Goal: Transaction & Acquisition: Purchase product/service

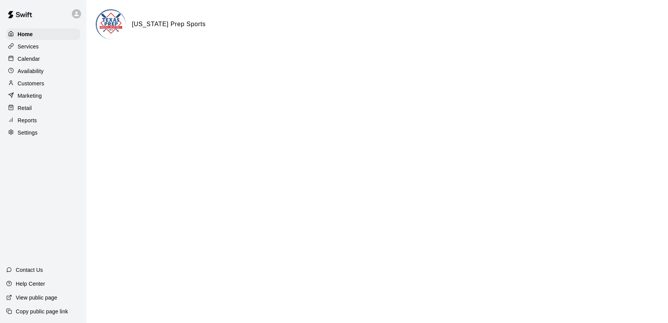
click at [38, 58] on p "Calendar" at bounding box center [29, 59] width 22 height 8
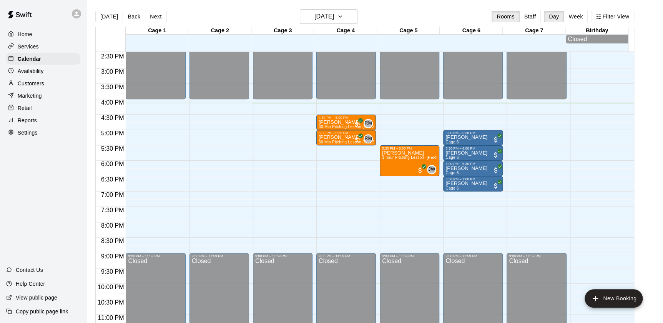
scroll to position [460, 0]
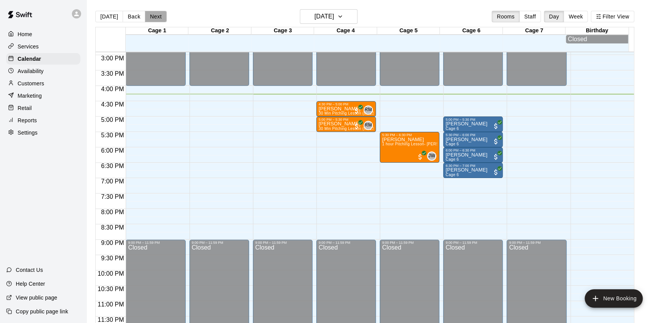
click at [152, 12] on button "Next" at bounding box center [156, 17] width 22 height 12
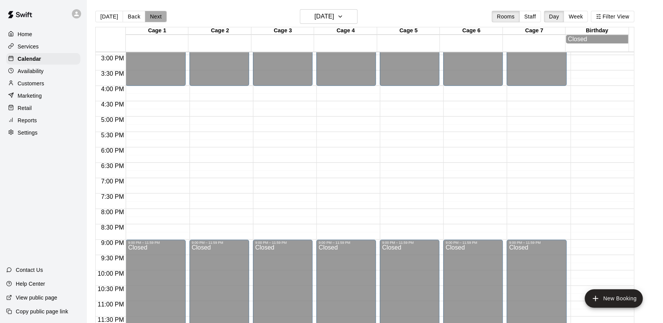
click at [152, 12] on button "Next" at bounding box center [156, 17] width 22 height 12
click at [152, 15] on button "Next" at bounding box center [156, 17] width 22 height 12
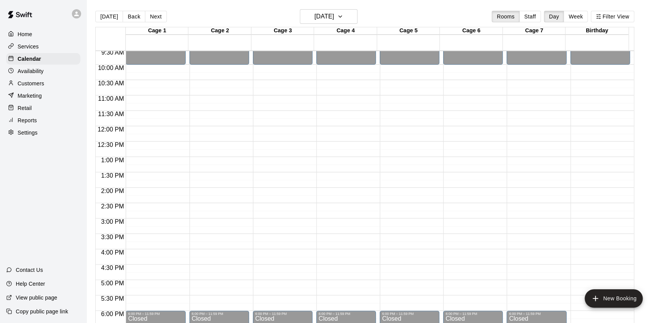
scroll to position [294, 0]
click at [105, 14] on button "[DATE]" at bounding box center [109, 17] width 28 height 12
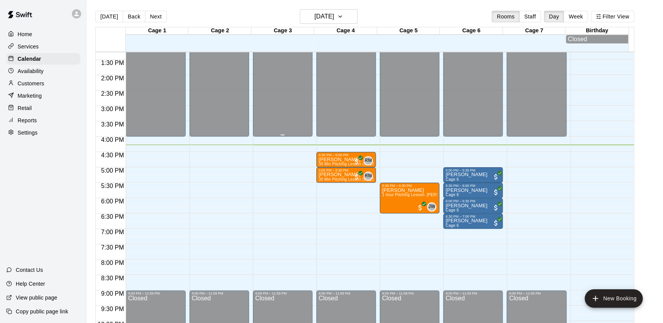
scroll to position [408, 0]
click at [129, 23] on div "Today Back Next Wednesday Aug 20 Rooms Staff Day Week Filter View" at bounding box center [364, 18] width 539 height 18
click at [129, 15] on button "Back" at bounding box center [134, 17] width 23 height 12
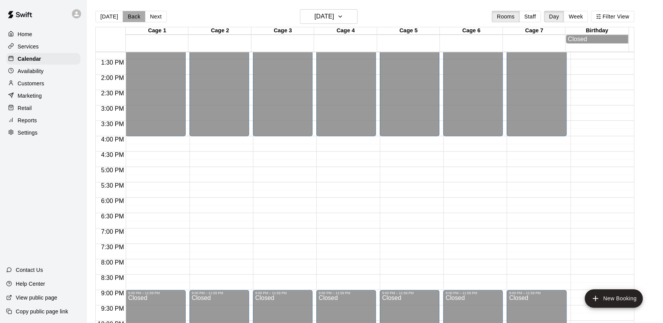
click at [131, 19] on button "Back" at bounding box center [134, 17] width 23 height 12
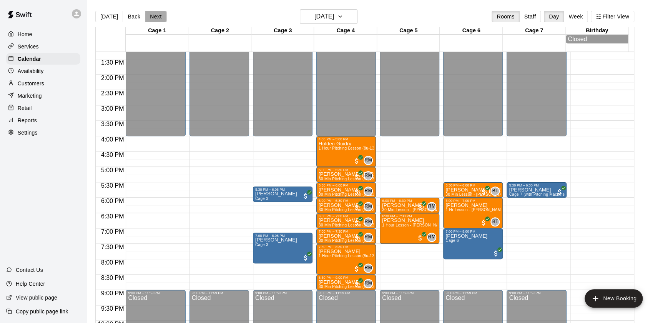
click at [150, 13] on button "Next" at bounding box center [156, 17] width 22 height 12
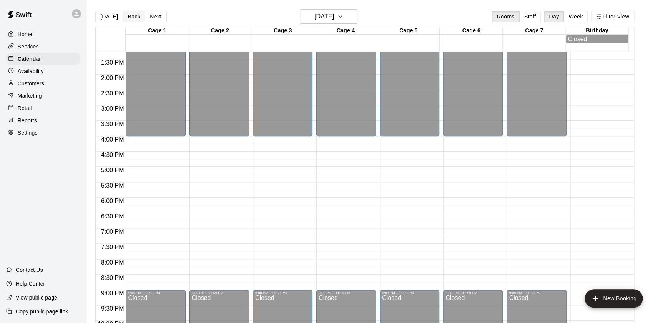
click at [130, 14] on button "Back" at bounding box center [134, 17] width 23 height 12
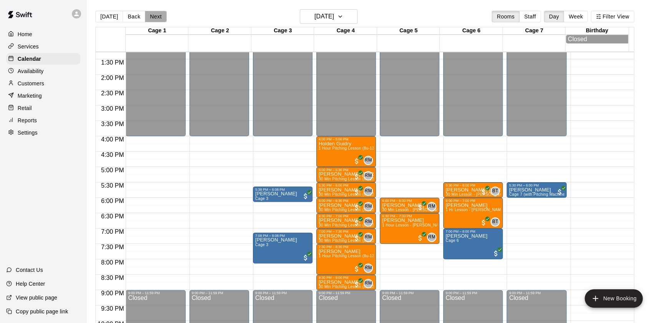
click at [148, 13] on button "Next" at bounding box center [156, 17] width 22 height 12
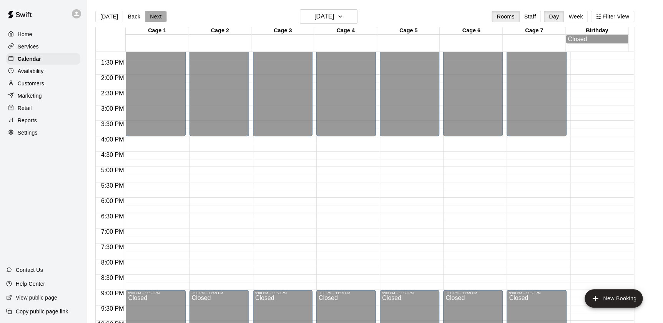
click at [148, 13] on button "Next" at bounding box center [156, 17] width 22 height 12
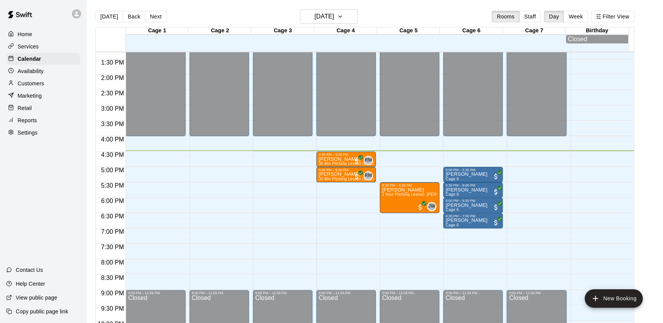
scroll to position [460, 0]
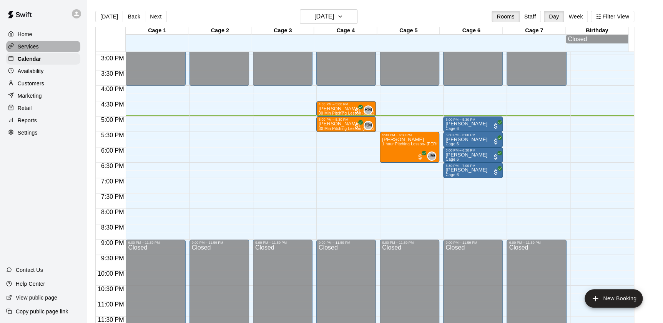
click at [31, 45] on p "Services" at bounding box center [28, 47] width 21 height 8
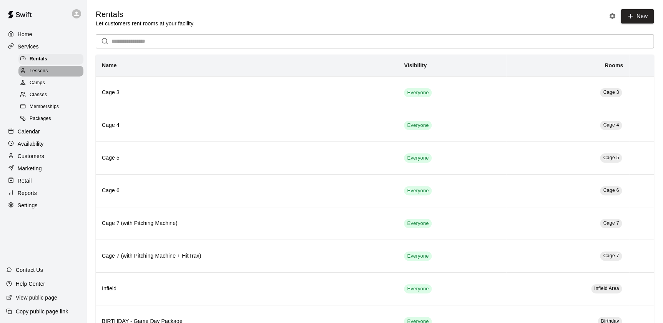
click at [37, 70] on span "Lessons" at bounding box center [39, 71] width 18 height 8
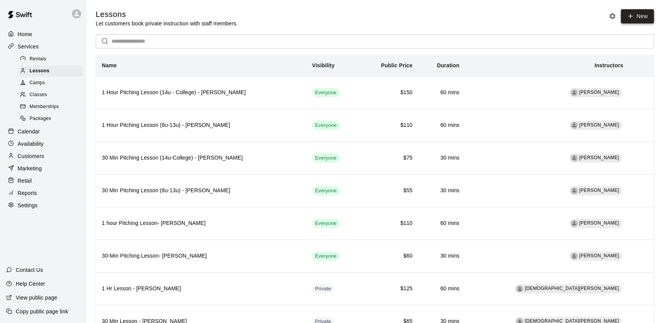
click at [636, 19] on link "New" at bounding box center [637, 16] width 33 height 14
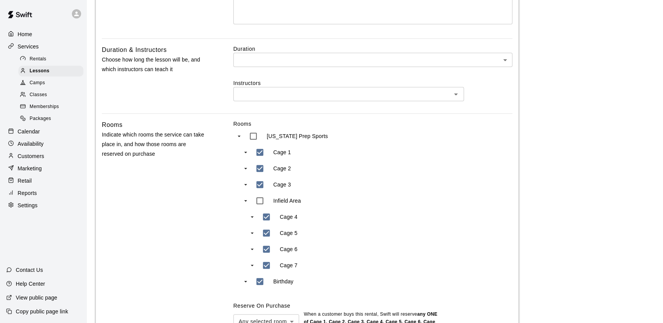
scroll to position [211, 0]
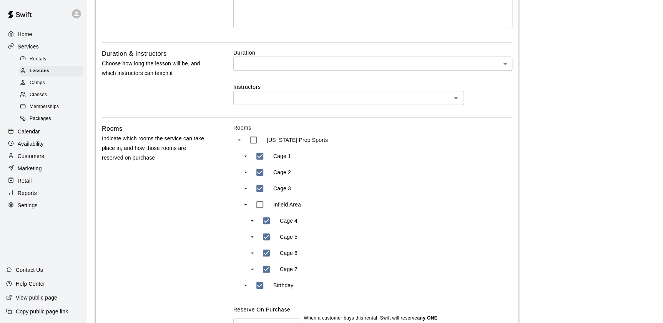
click at [630, 127] on main "Lessons / Add Lesson Add Lesson Lesson Details Basics Set the name and descript…" at bounding box center [375, 143] width 558 height 691
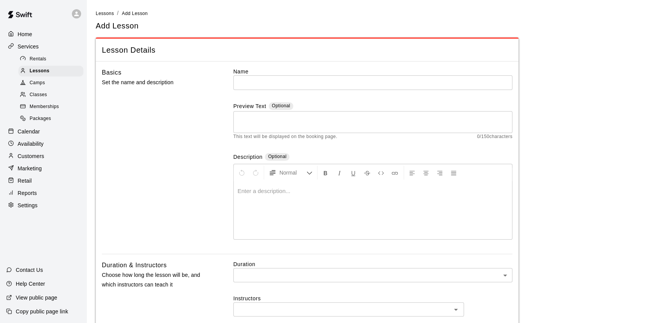
click at [44, 146] on div "Availability" at bounding box center [43, 144] width 74 height 12
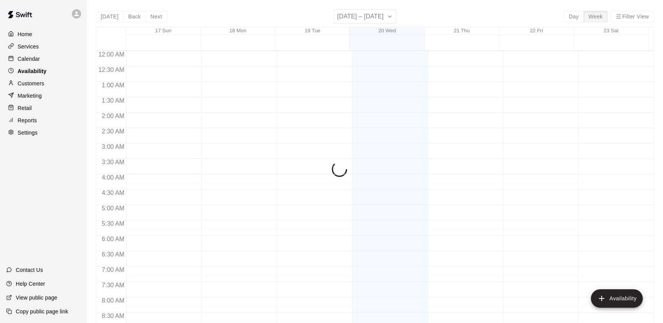
scroll to position [457, 0]
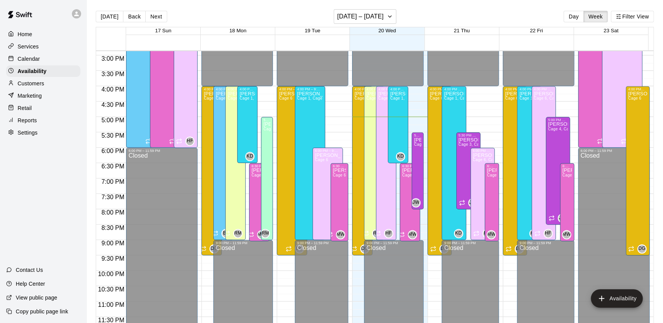
click at [35, 133] on p "Settings" at bounding box center [28, 133] width 20 height 8
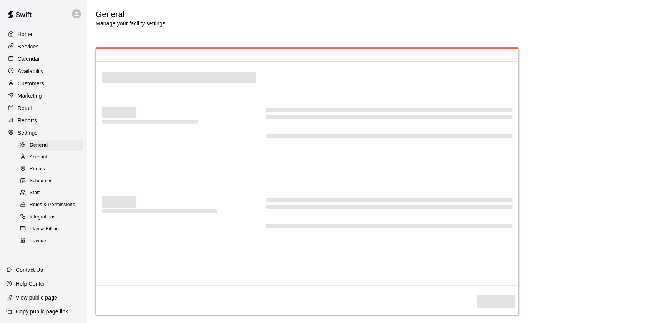
select select "**"
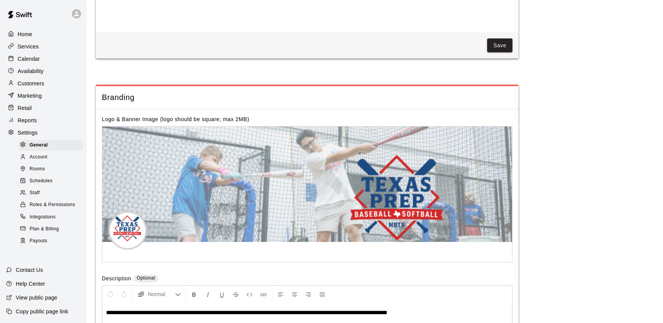
scroll to position [1496, 0]
click at [31, 35] on p "Home" at bounding box center [25, 34] width 15 height 8
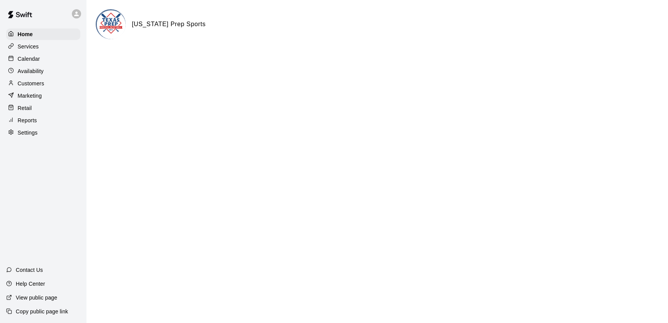
click at [41, 61] on div "Calendar" at bounding box center [43, 59] width 74 height 12
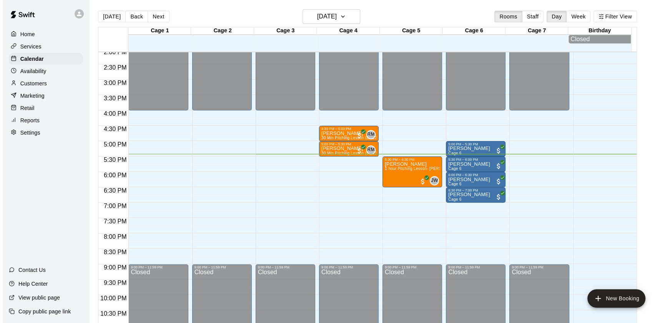
scroll to position [460, 0]
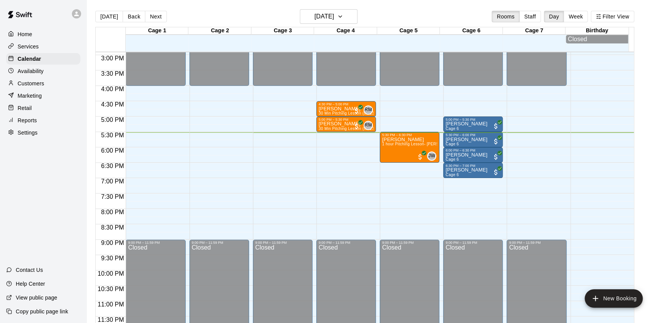
click at [39, 87] on p "Customers" at bounding box center [31, 84] width 27 height 8
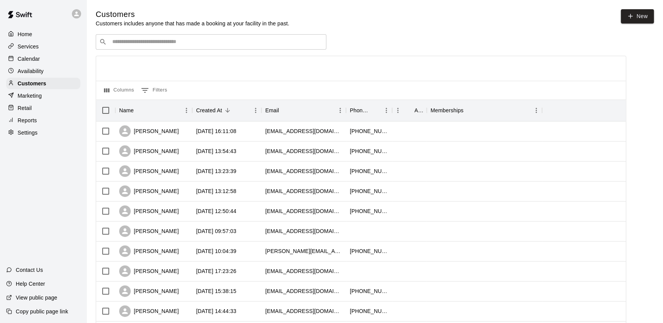
click at [188, 43] on input "Search customers by name or email" at bounding box center [216, 42] width 213 height 8
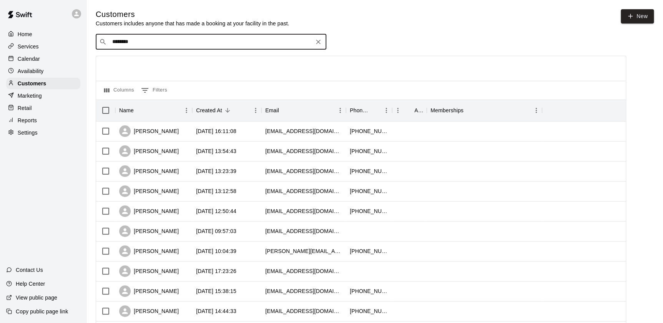
type input "*********"
click at [321, 42] on icon "Clear" at bounding box center [318, 42] width 8 height 8
click at [21, 34] on p "Home" at bounding box center [25, 34] width 15 height 8
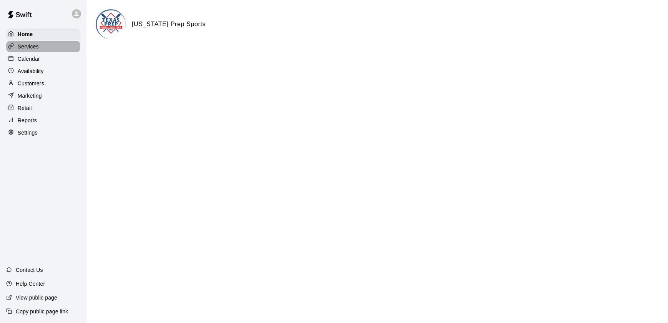
click at [29, 50] on p "Services" at bounding box center [28, 47] width 21 height 8
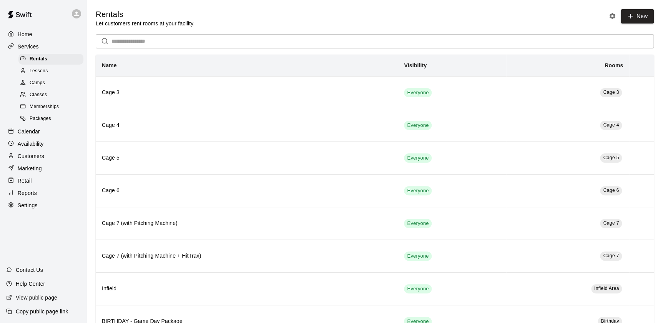
click at [31, 131] on p "Calendar" at bounding box center [29, 132] width 22 height 8
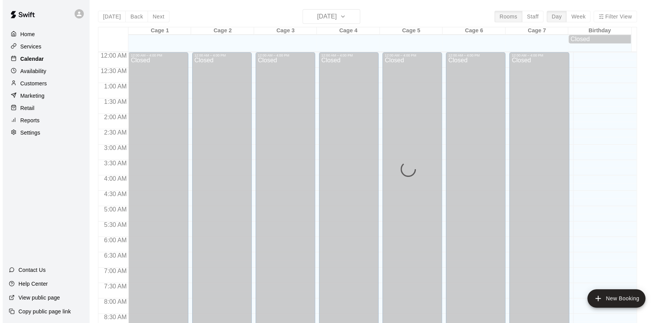
scroll to position [434, 0]
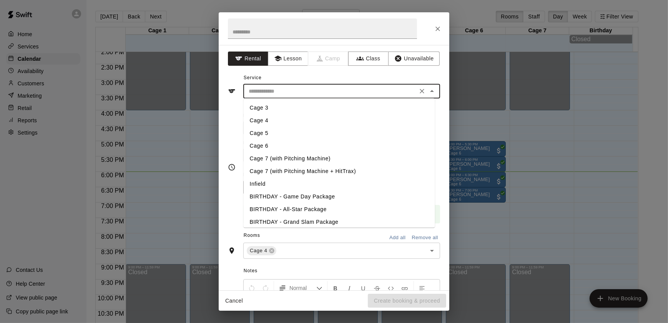
click at [288, 88] on input "text" at bounding box center [331, 91] width 170 height 10
click at [265, 118] on li "Cage 4" at bounding box center [339, 120] width 191 height 13
type input "******"
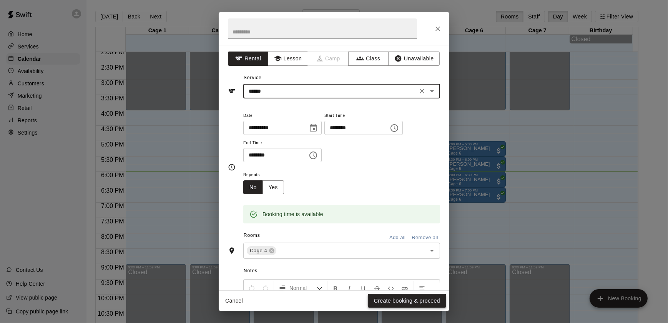
click at [399, 302] on button "Create booking & proceed" at bounding box center [407, 301] width 78 height 14
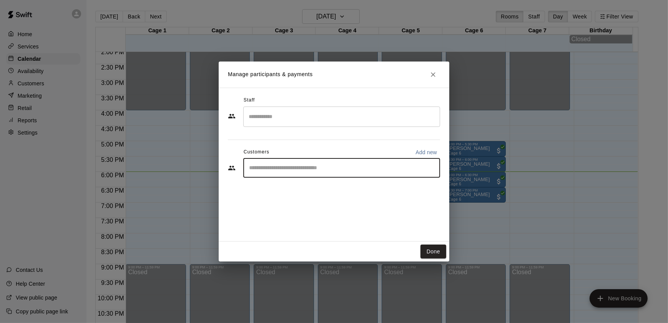
click at [269, 170] on input "Start typing to search customers..." at bounding box center [342, 168] width 190 height 8
type input "*******"
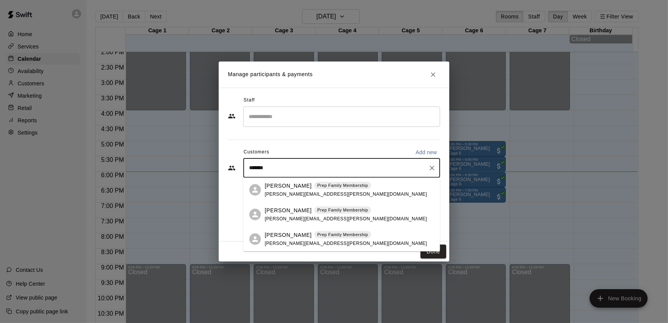
click at [299, 193] on span "[PERSON_NAME][EMAIL_ADDRESS][PERSON_NAME][DOMAIN_NAME]" at bounding box center [346, 193] width 162 height 5
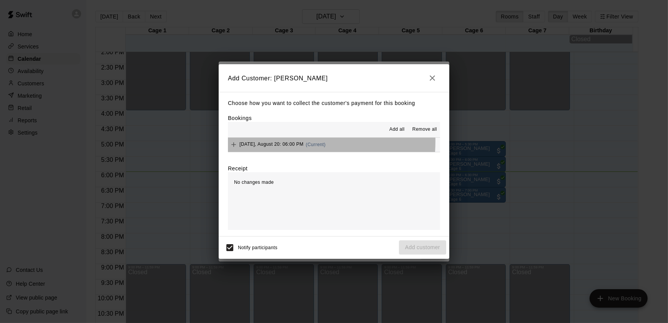
click at [261, 141] on div "Wednesday, August 20: 06:00 PM (Current)" at bounding box center [277, 145] width 98 height 12
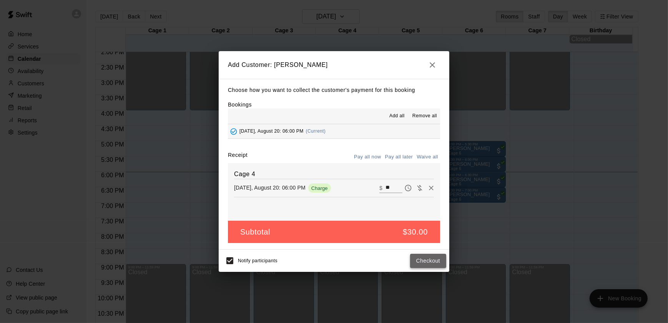
click at [425, 263] on button "Checkout" at bounding box center [428, 261] width 36 height 14
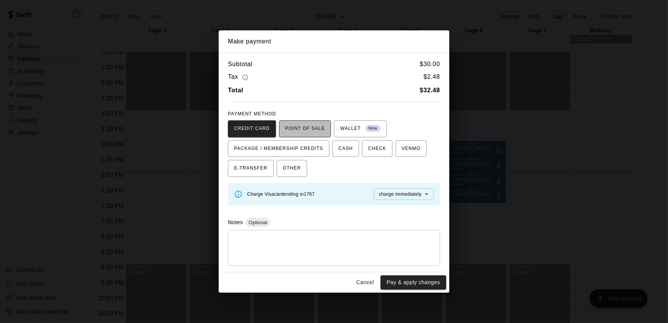
click at [306, 126] on span "POINT OF SALE" at bounding box center [305, 129] width 40 height 12
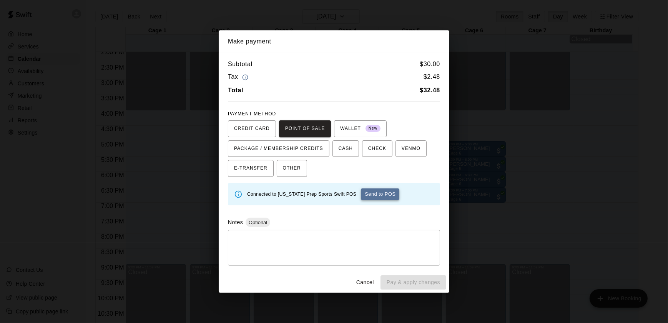
click at [367, 192] on button "Send to POS" at bounding box center [380, 194] width 38 height 12
click at [366, 283] on button "Cancel" at bounding box center [365, 282] width 25 height 14
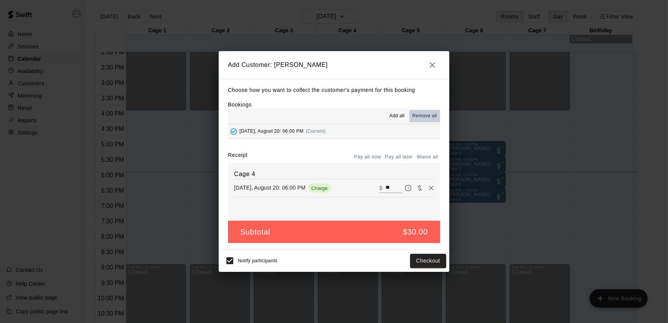
click at [433, 118] on span "Remove all" at bounding box center [424, 116] width 25 height 8
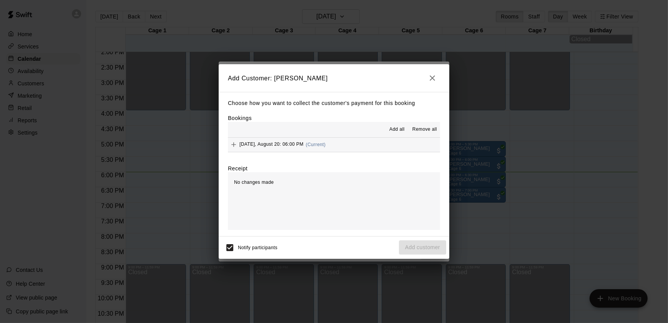
click at [434, 73] on icon "button" at bounding box center [432, 77] width 9 height 9
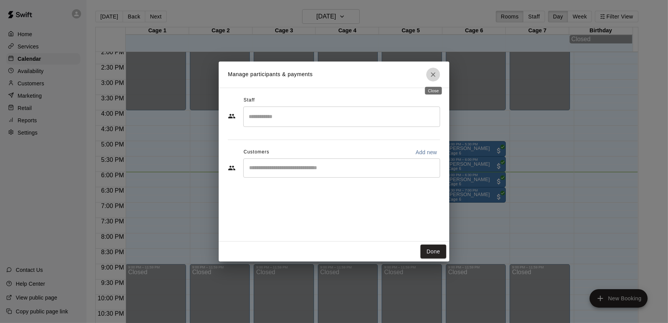
click at [437, 75] on button "Close" at bounding box center [433, 75] width 14 height 14
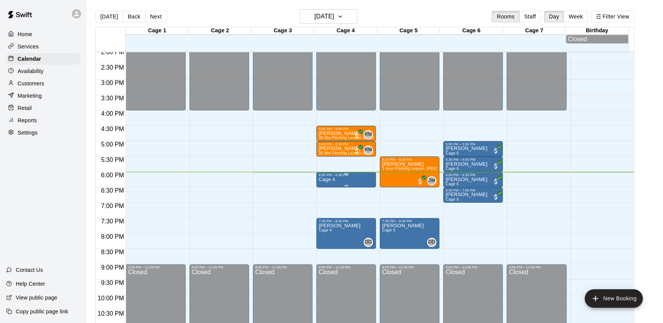
click at [341, 177] on div "6:00 PM – 6:30 PM" at bounding box center [346, 175] width 55 height 4
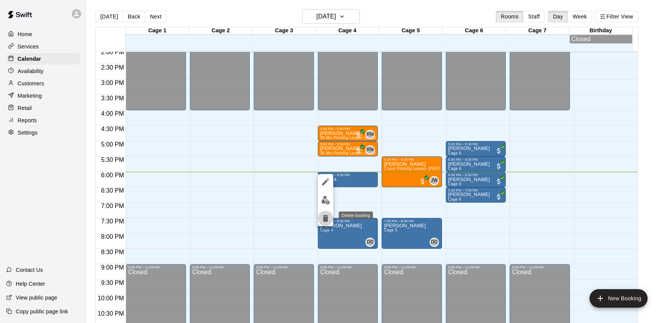
click at [322, 215] on icon "delete" at bounding box center [325, 218] width 9 height 9
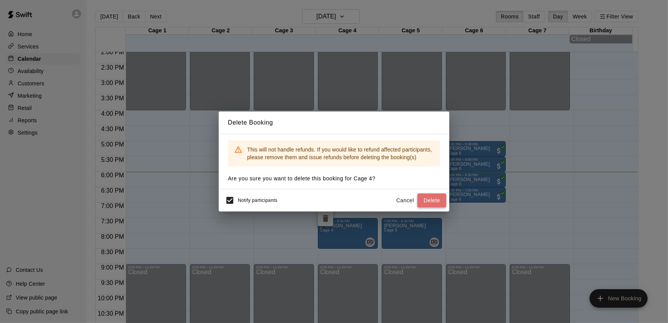
click at [436, 201] on button "Delete" at bounding box center [431, 200] width 29 height 14
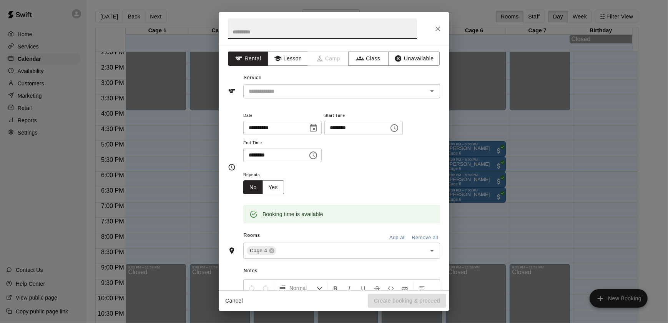
click at [253, 156] on input "********" at bounding box center [272, 155] width 59 height 14
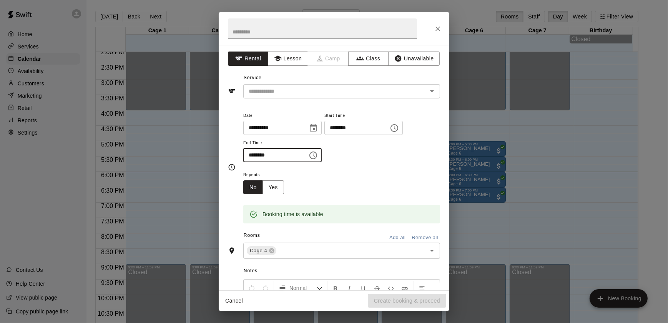
type input "********"
click at [360, 176] on div "Repeats No Yes" at bounding box center [341, 182] width 197 height 24
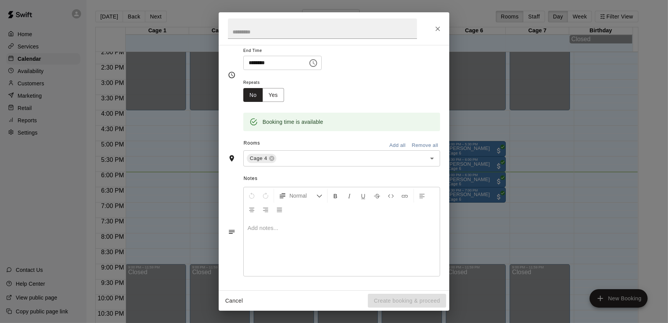
scroll to position [0, 0]
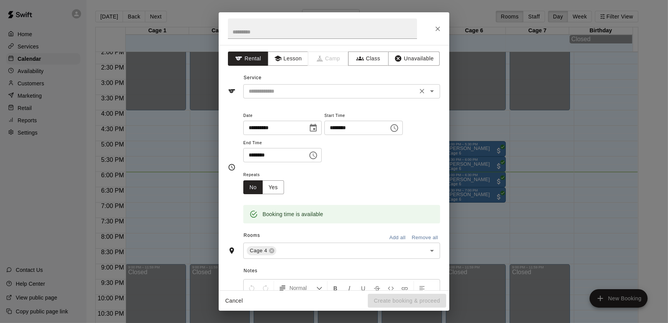
click at [286, 91] on input "text" at bounding box center [331, 91] width 170 height 10
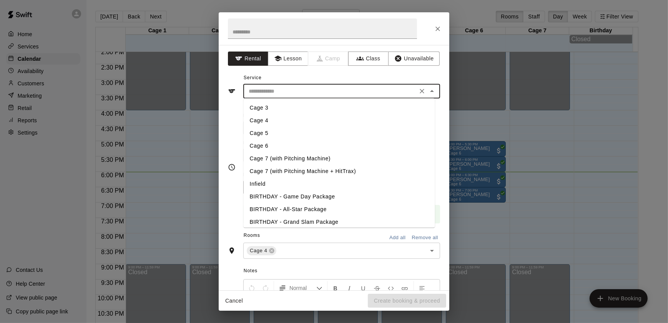
click at [259, 122] on li "Cage 4" at bounding box center [339, 120] width 191 height 13
type input "******"
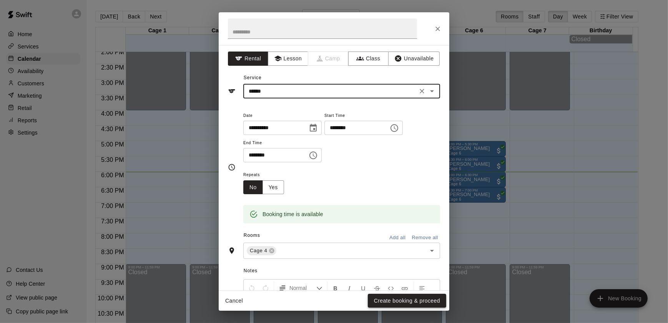
click at [385, 297] on button "Create booking & proceed" at bounding box center [407, 301] width 78 height 14
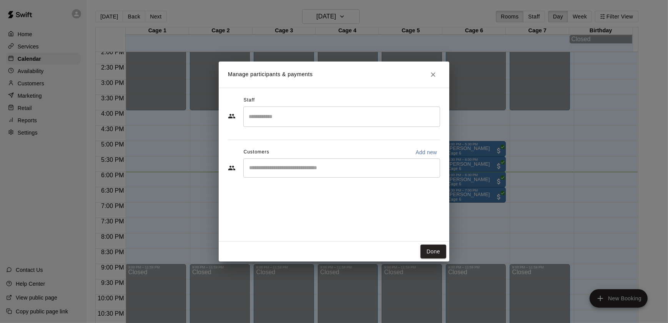
click at [309, 166] on input "Start typing to search customers..." at bounding box center [342, 168] width 190 height 8
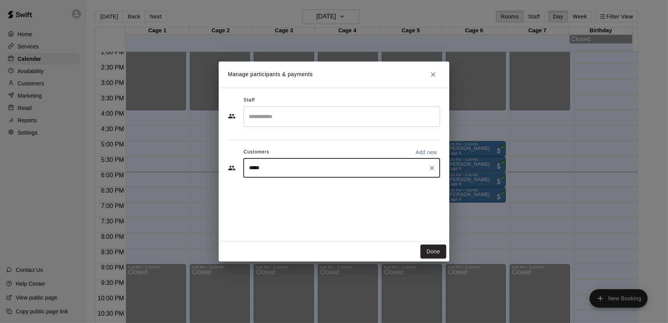
type input "******"
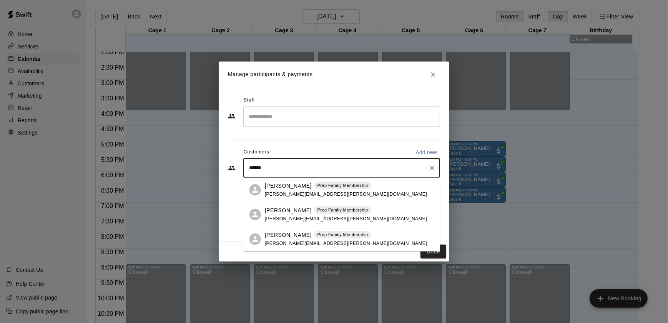
click at [283, 186] on p "[PERSON_NAME]" at bounding box center [288, 185] width 47 height 8
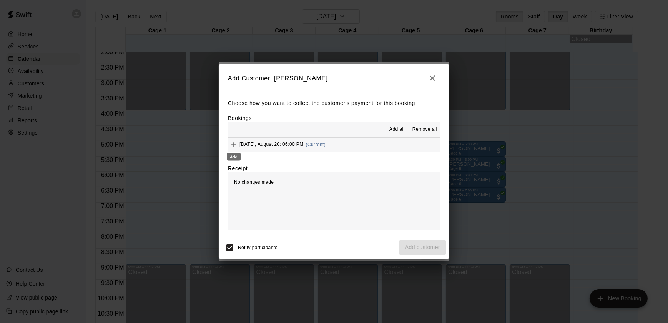
click at [232, 144] on icon "Add" at bounding box center [234, 145] width 8 height 8
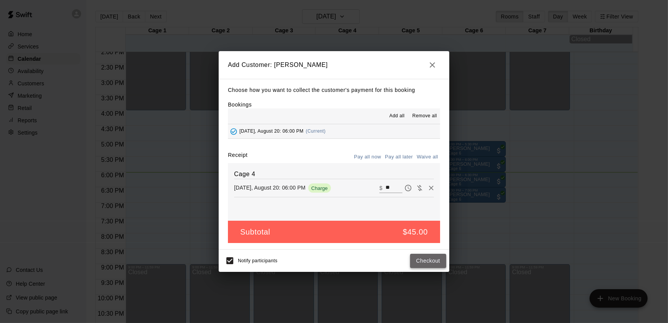
click at [424, 261] on button "Checkout" at bounding box center [428, 261] width 36 height 14
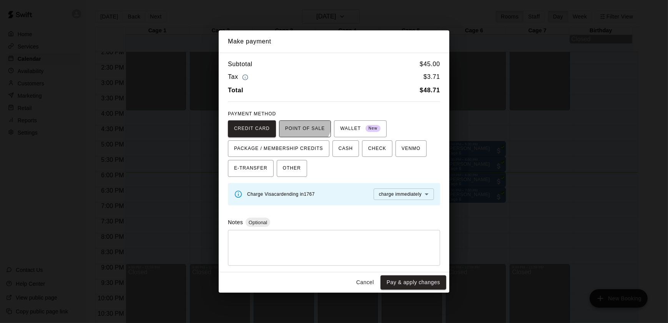
click at [299, 122] on button "POINT OF SALE" at bounding box center [305, 128] width 52 height 17
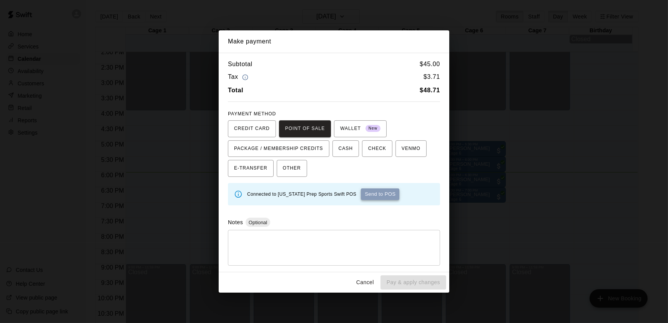
click at [372, 195] on button "Send to POS" at bounding box center [380, 194] width 38 height 12
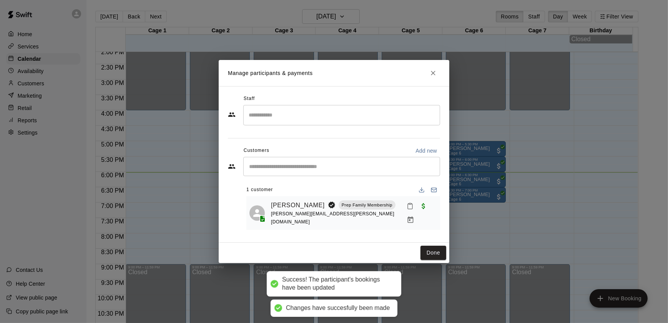
click at [433, 73] on icon "Close" at bounding box center [433, 73] width 8 height 8
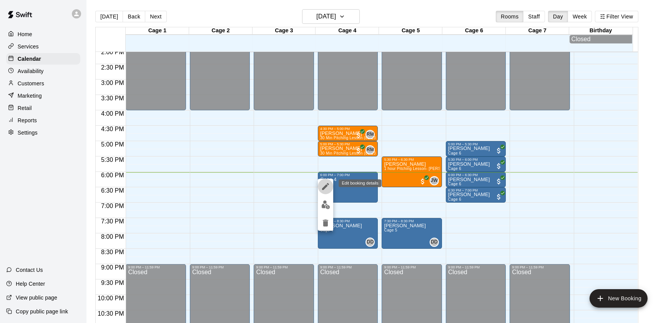
click at [327, 186] on icon "edit" at bounding box center [325, 186] width 9 height 9
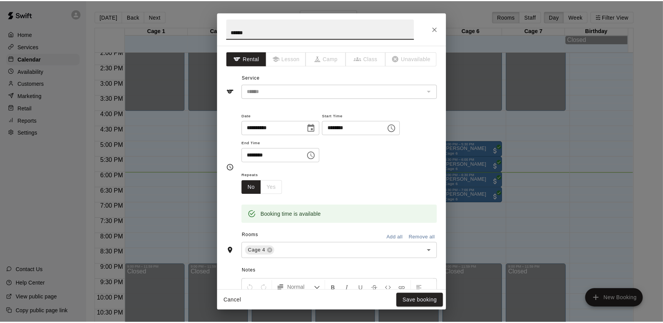
scroll to position [166, 0]
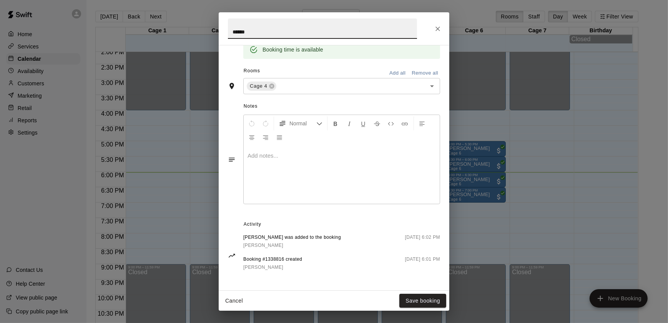
click at [436, 27] on icon "Close" at bounding box center [437, 29] width 5 height 5
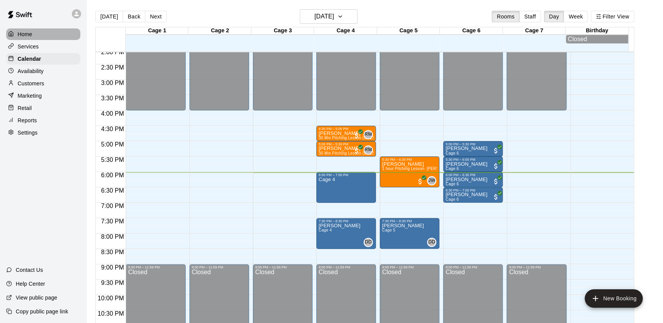
click at [26, 34] on p "Home" at bounding box center [25, 34] width 15 height 8
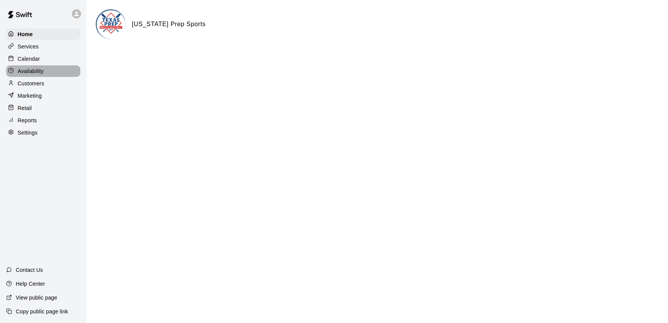
click at [30, 73] on p "Availability" at bounding box center [31, 71] width 26 height 8
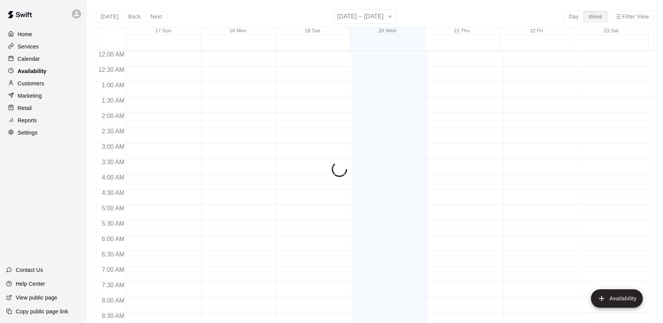
scroll to position [457, 0]
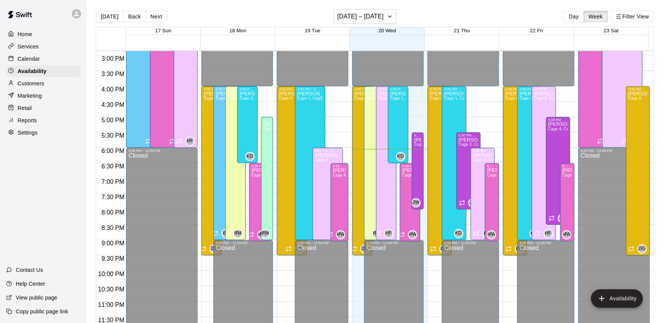
click at [21, 60] on p "Calendar" at bounding box center [29, 59] width 22 height 8
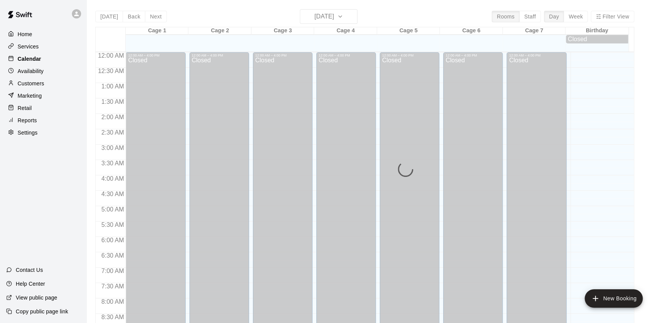
scroll to position [434, 0]
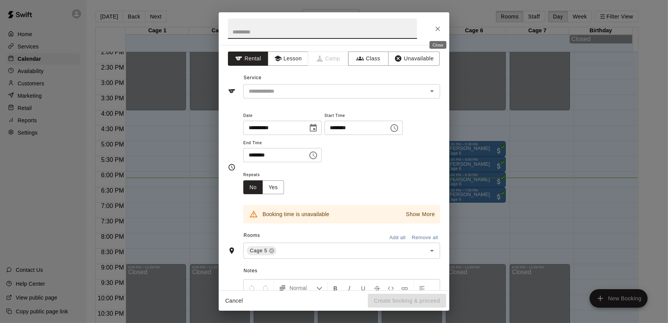
click at [436, 26] on icon "Close" at bounding box center [438, 29] width 8 height 8
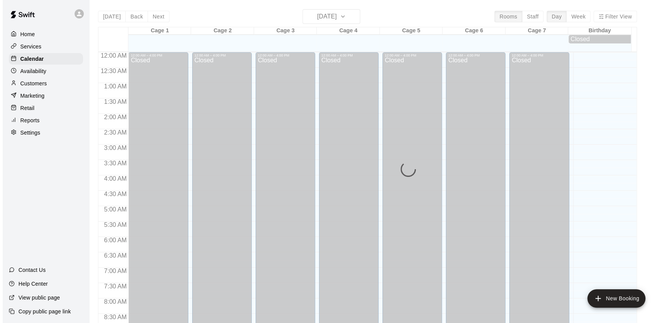
scroll to position [434, 0]
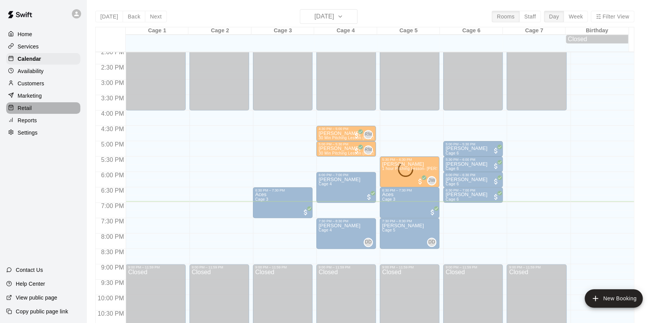
click at [38, 108] on div "Retail" at bounding box center [43, 108] width 74 height 12
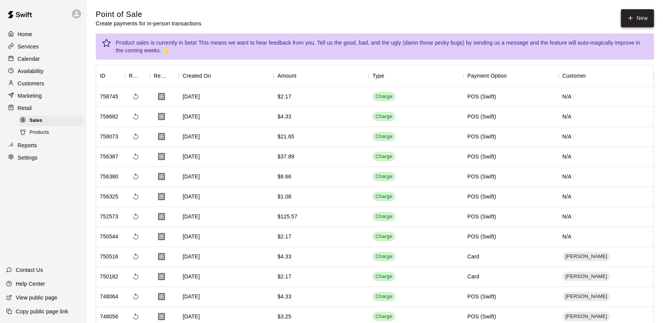
click at [633, 20] on icon "button" at bounding box center [630, 18] width 7 height 7
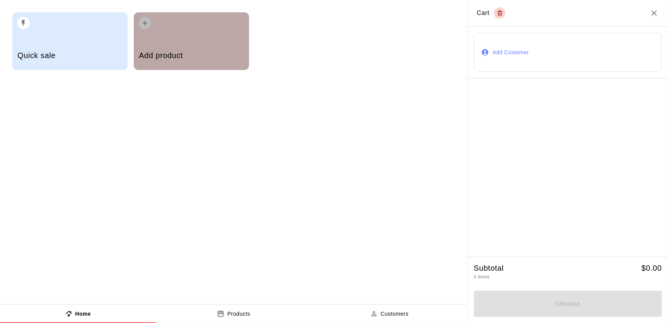
click at [158, 31] on div "Add product" at bounding box center [191, 41] width 115 height 58
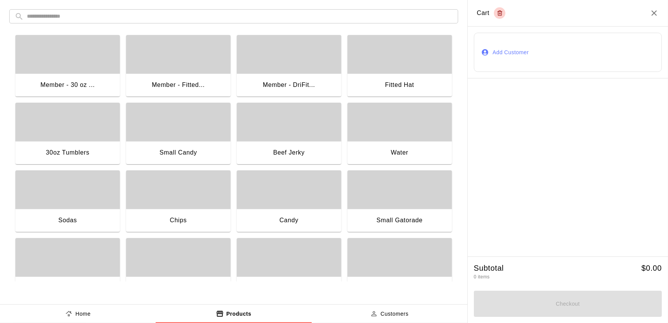
click at [305, 215] on div "Candy" at bounding box center [289, 221] width 105 height 25
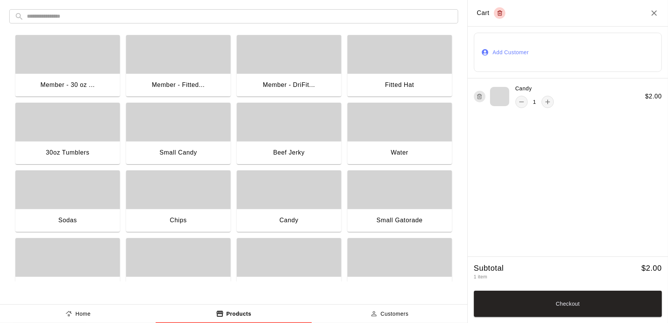
click at [88, 202] on div "button" at bounding box center [67, 189] width 105 height 38
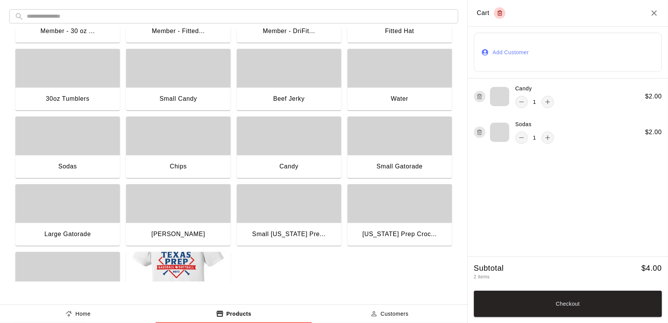
scroll to position [53, 0]
click at [296, 148] on div "button" at bounding box center [289, 136] width 105 height 38
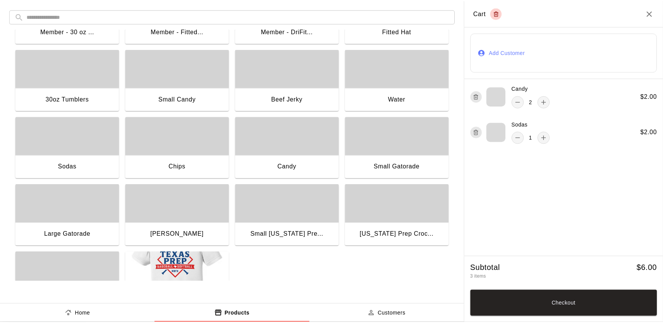
scroll to position [0, 0]
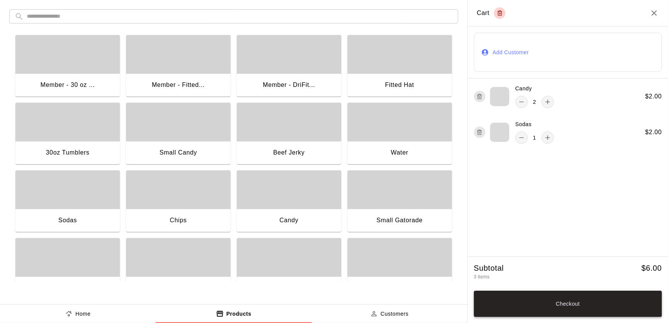
click at [577, 307] on button "Checkout" at bounding box center [568, 304] width 188 height 26
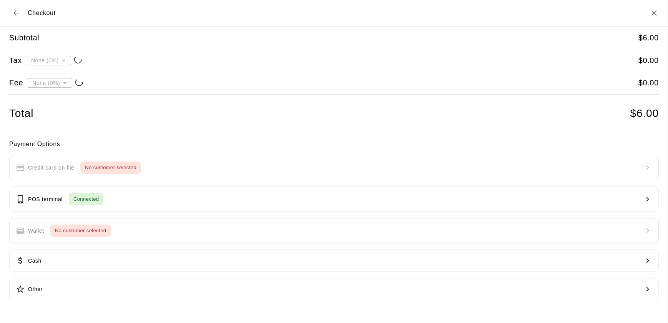
type input "**********"
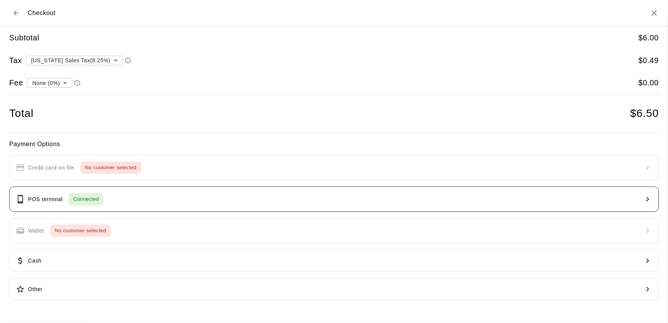
click at [145, 189] on button "POS terminal Connected" at bounding box center [334, 198] width 650 height 25
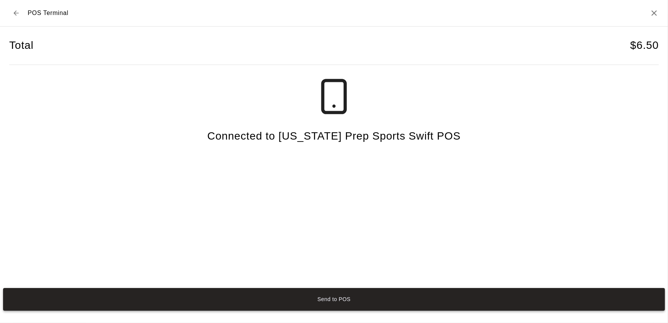
click at [337, 292] on button "Send to POS" at bounding box center [334, 299] width 662 height 23
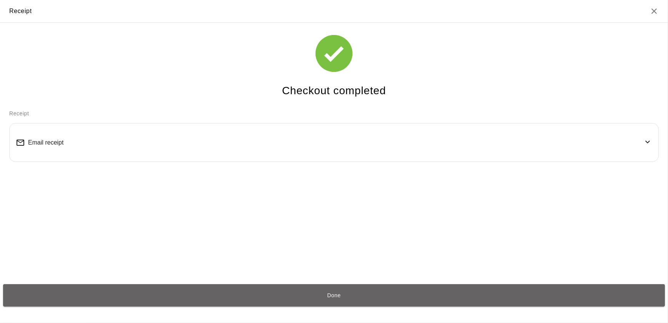
click at [337, 292] on button "Done" at bounding box center [334, 295] width 662 height 23
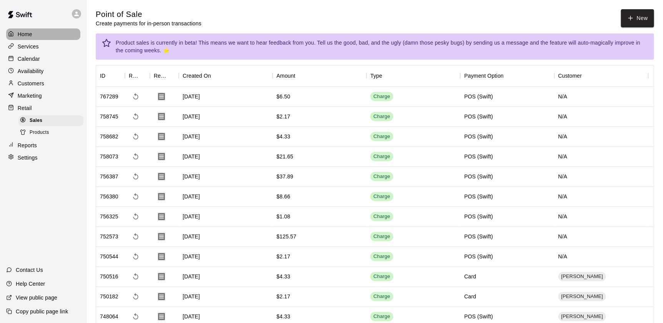
click at [25, 32] on p "Home" at bounding box center [25, 34] width 15 height 8
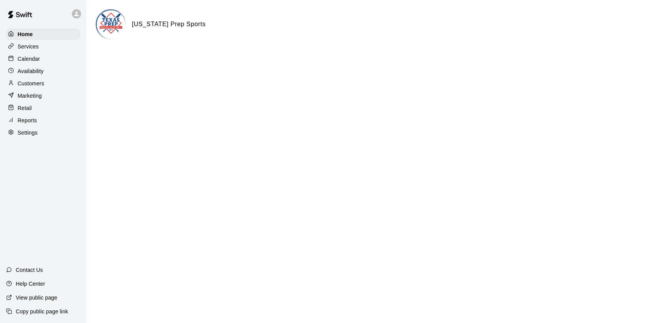
click at [26, 84] on p "Customers" at bounding box center [31, 84] width 27 height 8
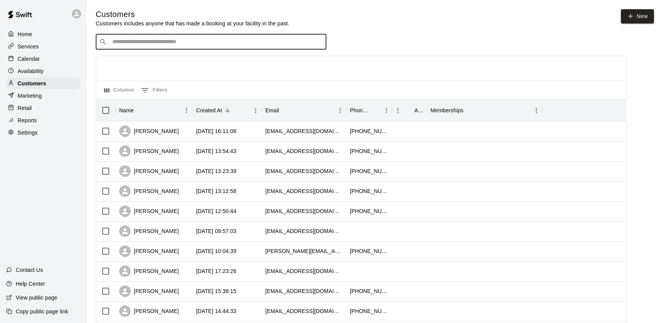
click at [208, 44] on input "Search customers by name or email" at bounding box center [216, 42] width 213 height 8
type input "*******"
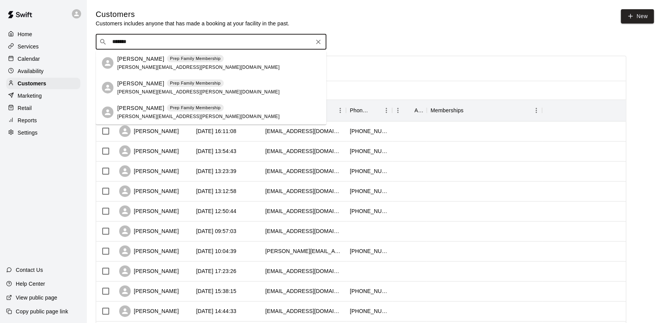
click at [135, 65] on span "[PERSON_NAME][EMAIL_ADDRESS][PERSON_NAME][DOMAIN_NAME]" at bounding box center [198, 66] width 162 height 5
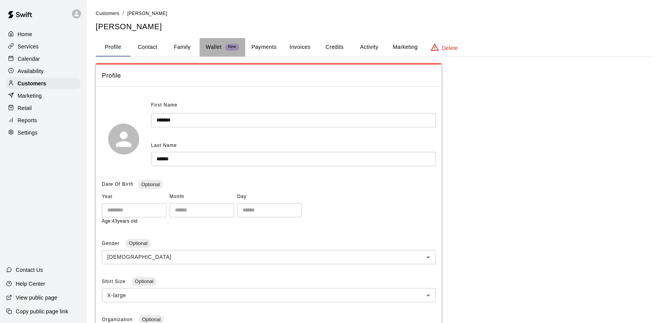
click at [208, 48] on p "Wallet" at bounding box center [214, 47] width 16 height 8
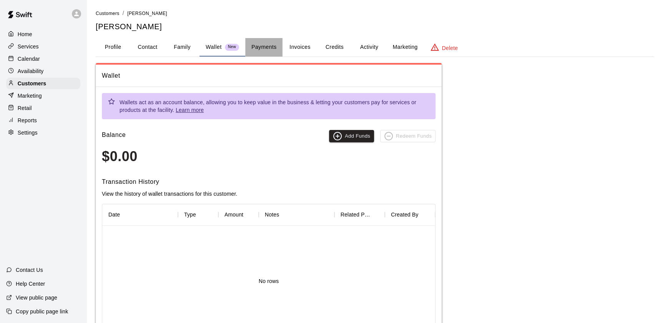
click at [269, 45] on button "Payments" at bounding box center [263, 47] width 37 height 18
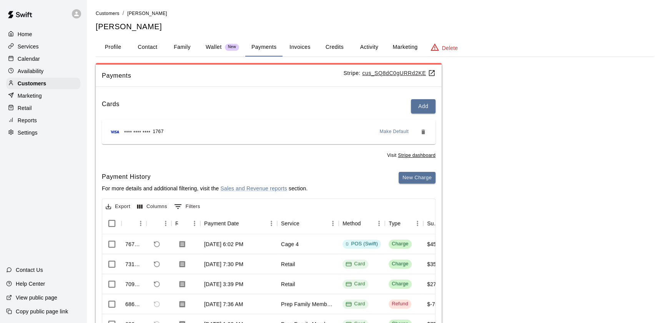
click at [406, 106] on div "Cards Add" at bounding box center [269, 106] width 334 height 14
click at [415, 103] on button "Add" at bounding box center [423, 106] width 25 height 14
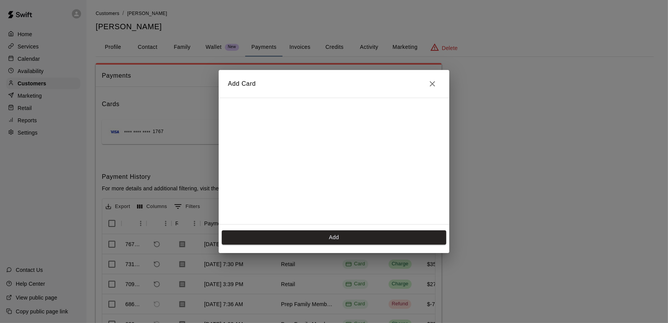
scroll to position [108, 0]
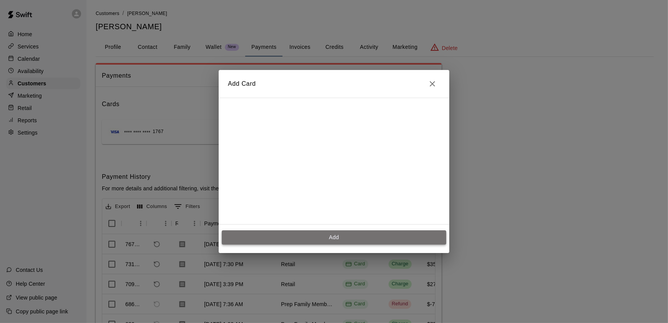
click at [358, 242] on button "Add" at bounding box center [334, 237] width 224 height 14
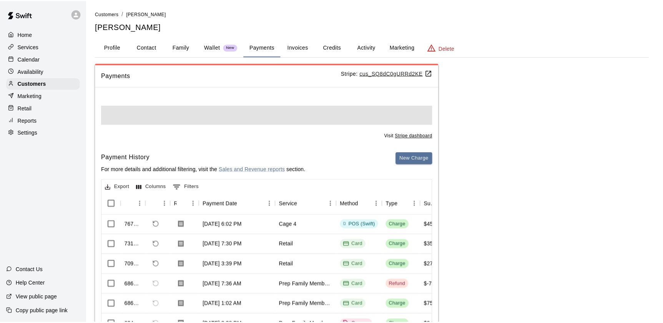
scroll to position [0, 0]
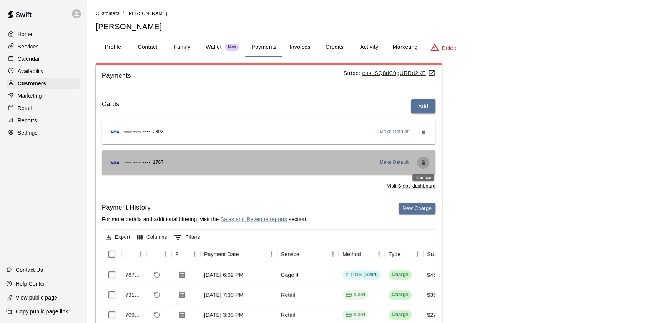
click at [419, 161] on button "Remove" at bounding box center [423, 162] width 12 height 12
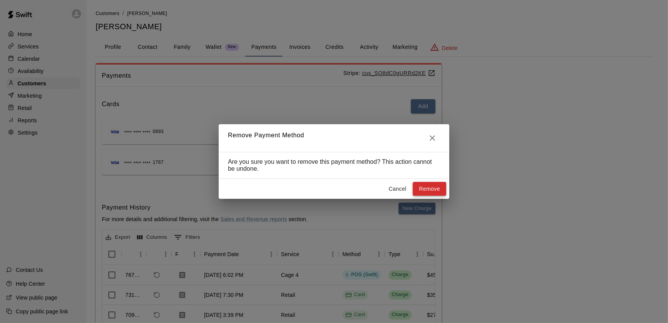
click at [433, 190] on button "Remove" at bounding box center [429, 189] width 33 height 14
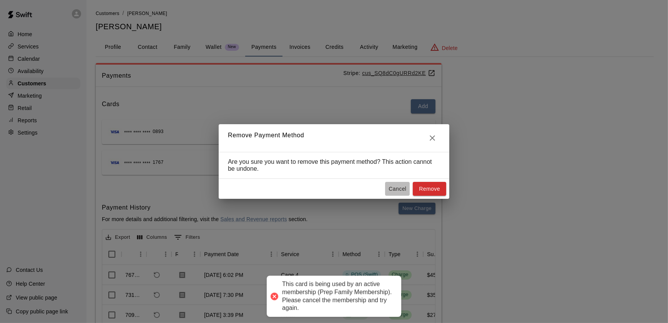
click at [395, 191] on button "Cancel" at bounding box center [397, 189] width 25 height 14
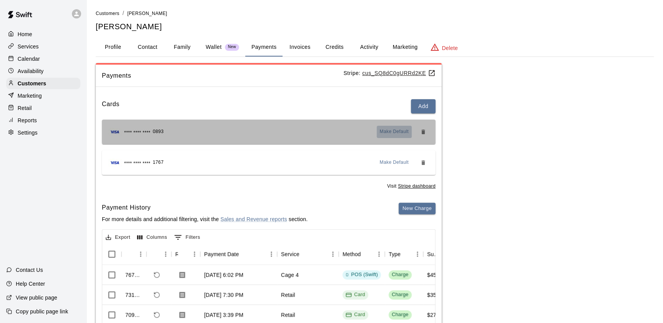
click at [386, 126] on button "Make Default" at bounding box center [394, 132] width 35 height 12
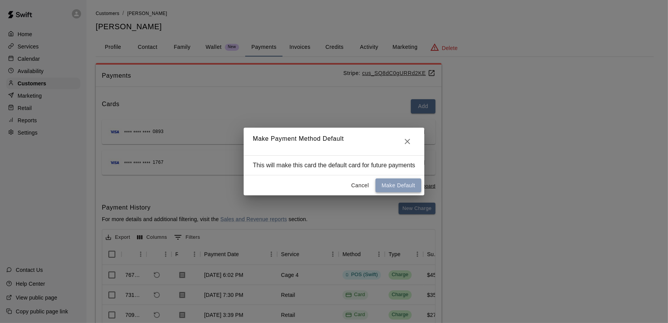
click at [394, 184] on button "Make Default" at bounding box center [399, 185] width 46 height 14
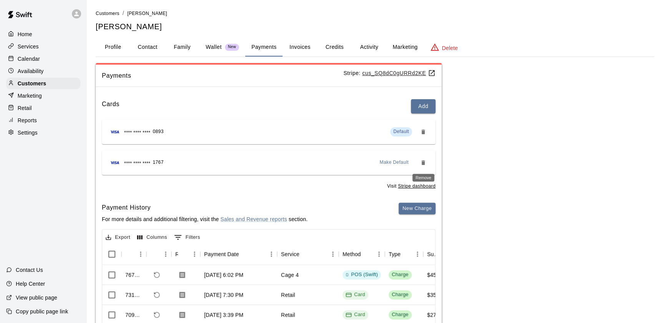
click at [421, 160] on icon "Remove" at bounding box center [423, 163] width 6 height 6
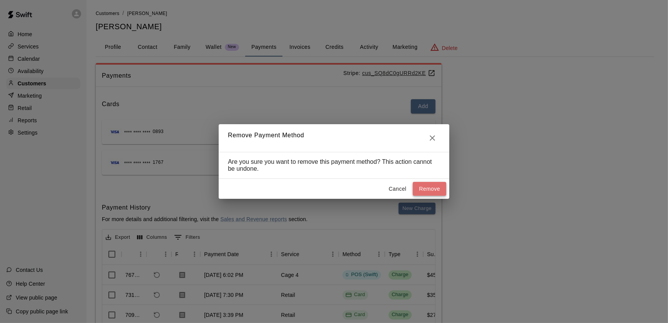
click at [434, 191] on button "Remove" at bounding box center [429, 189] width 33 height 14
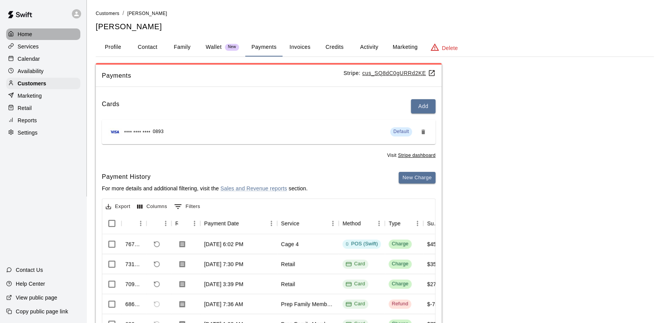
click at [20, 32] on p "Home" at bounding box center [25, 34] width 15 height 8
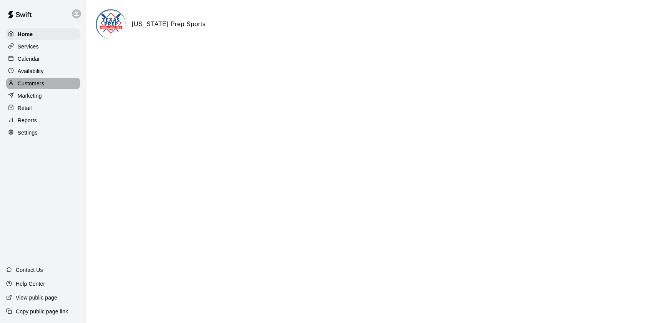
click at [28, 84] on p "Customers" at bounding box center [31, 84] width 27 height 8
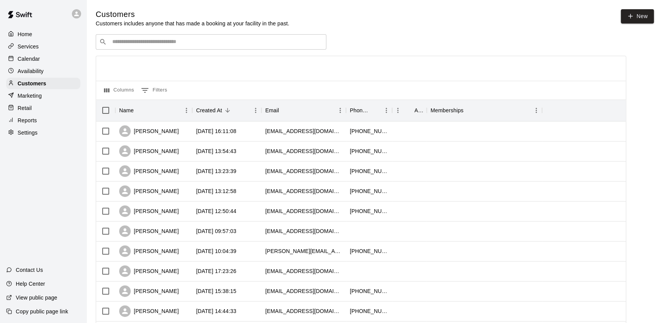
click at [28, 37] on p "Home" at bounding box center [25, 34] width 15 height 8
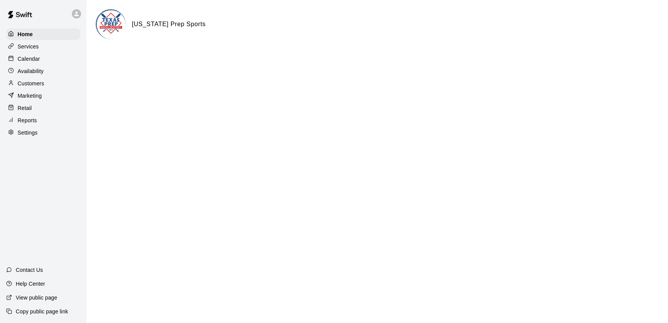
click at [39, 62] on div "Calendar" at bounding box center [43, 59] width 74 height 12
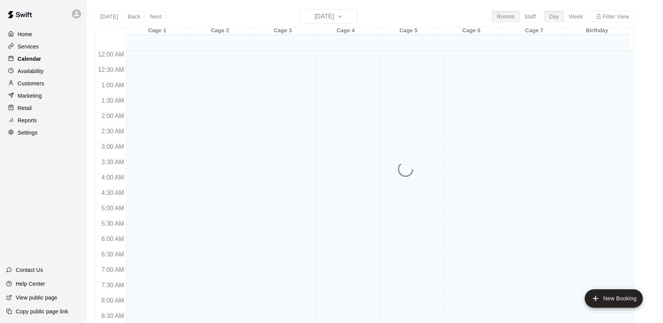
scroll to position [434, 0]
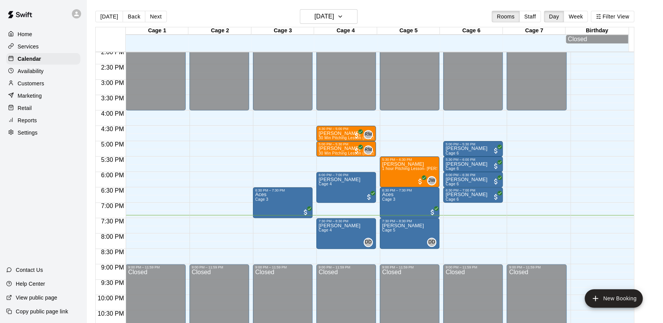
click at [18, 116] on div "Home Services Calendar Availability Customers Marketing Retail Reports Settings" at bounding box center [43, 83] width 86 height 111
click at [20, 110] on p "Retail" at bounding box center [25, 108] width 14 height 8
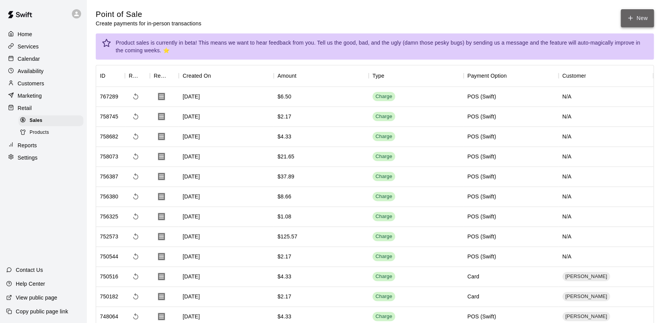
click at [637, 17] on button "New" at bounding box center [637, 18] width 33 height 18
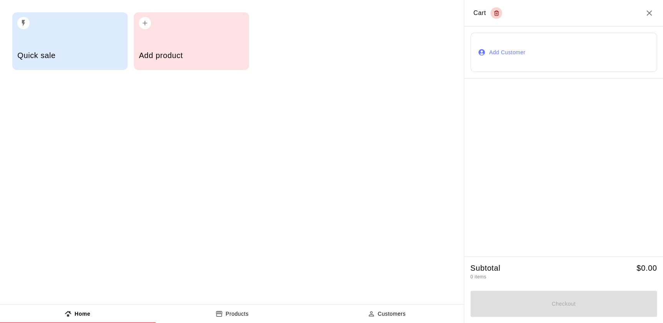
click at [225, 55] on h5 "Add product" at bounding box center [191, 55] width 105 height 10
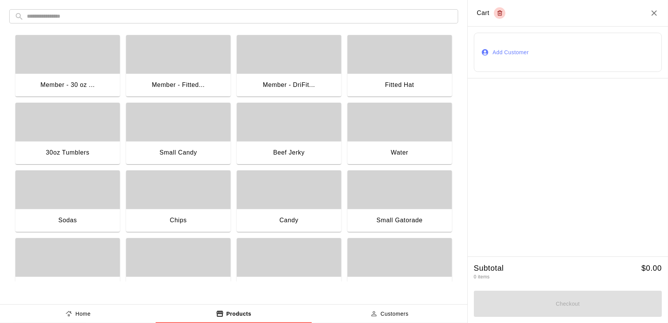
click at [302, 202] on div "button" at bounding box center [289, 189] width 105 height 38
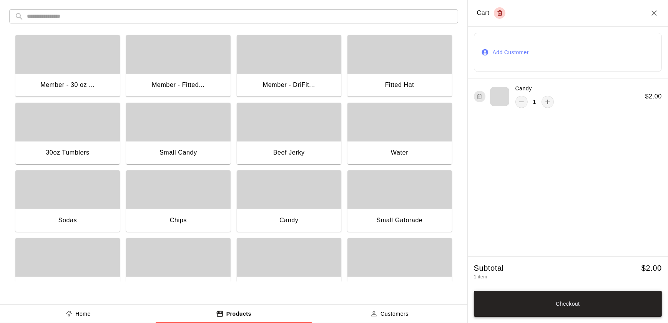
click at [563, 301] on button "Checkout" at bounding box center [568, 304] width 188 height 26
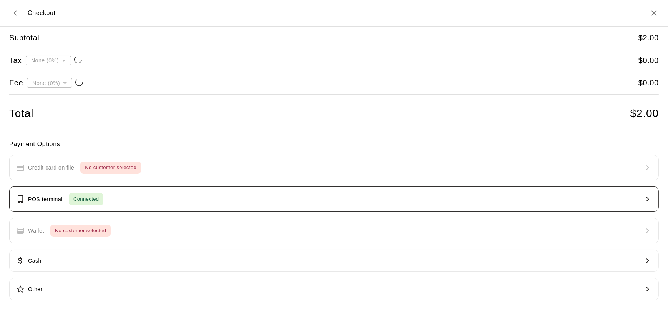
type input "**********"
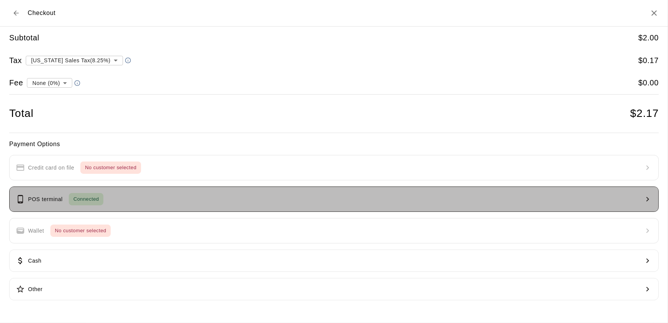
click at [189, 192] on button "POS terminal Connected" at bounding box center [334, 198] width 650 height 25
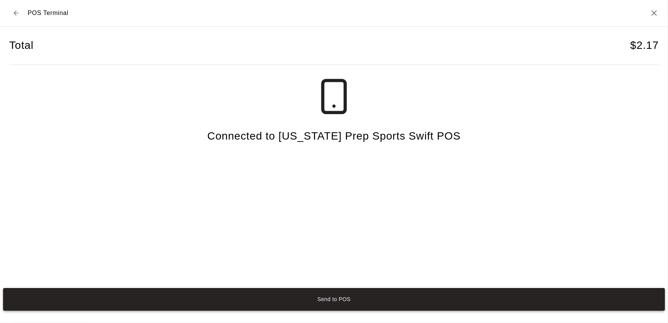
click at [306, 296] on button "Send to POS" at bounding box center [334, 299] width 662 height 23
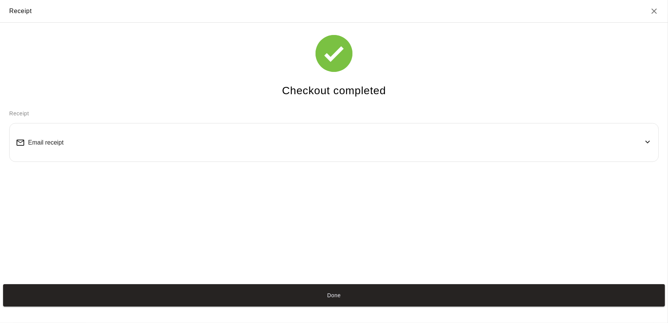
click at [306, 296] on button "Done" at bounding box center [334, 295] width 662 height 23
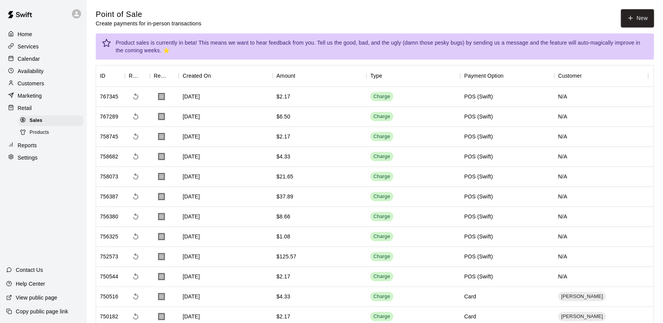
click at [25, 32] on p "Home" at bounding box center [25, 34] width 15 height 8
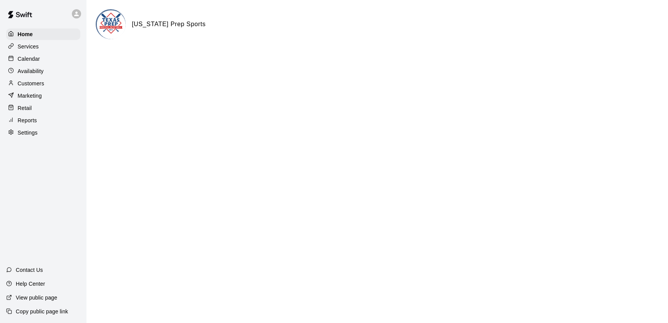
click at [21, 59] on p "Calendar" at bounding box center [29, 59] width 22 height 8
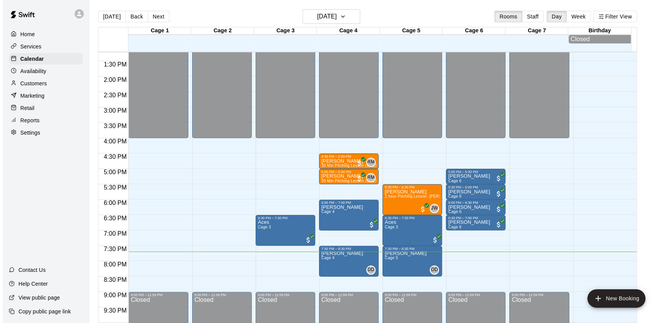
scroll to position [460, 0]
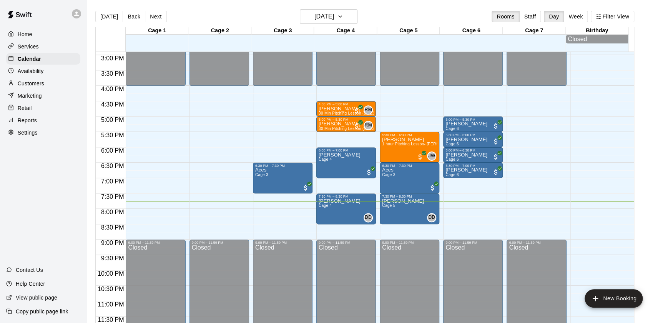
click at [35, 106] on div "Retail" at bounding box center [43, 108] width 74 height 12
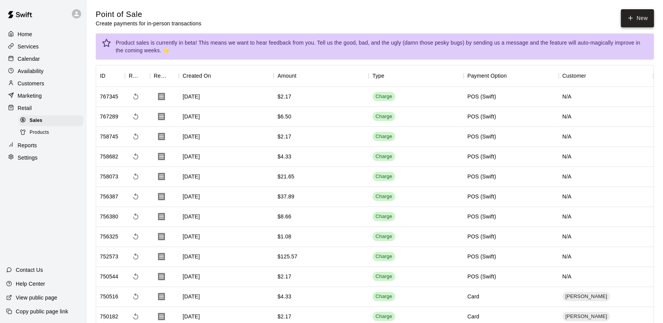
click at [638, 19] on button "New" at bounding box center [637, 18] width 33 height 18
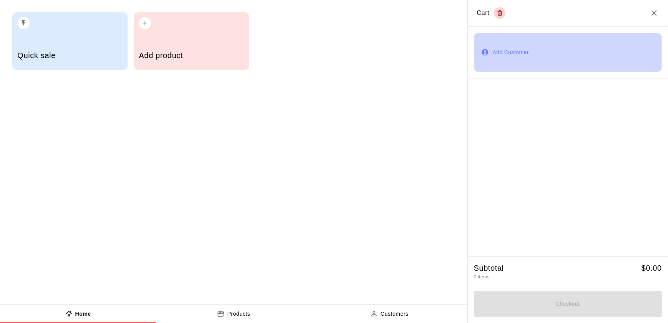
click at [553, 44] on button "Add Customer" at bounding box center [568, 52] width 188 height 39
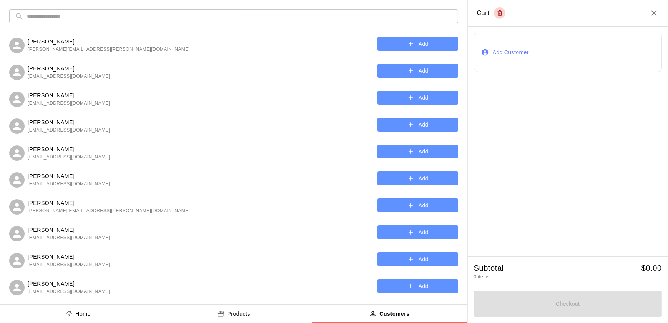
click at [653, 12] on icon "Close" at bounding box center [653, 12] width 5 height 5
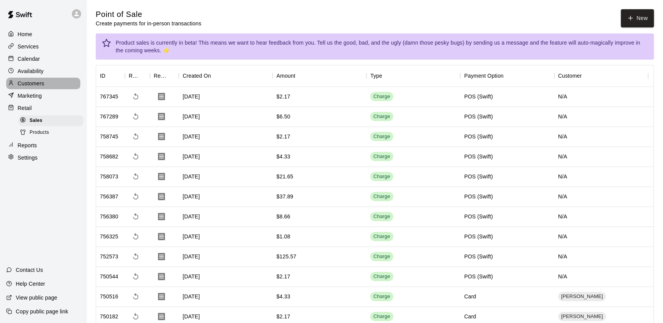
click at [23, 85] on p "Customers" at bounding box center [31, 84] width 27 height 8
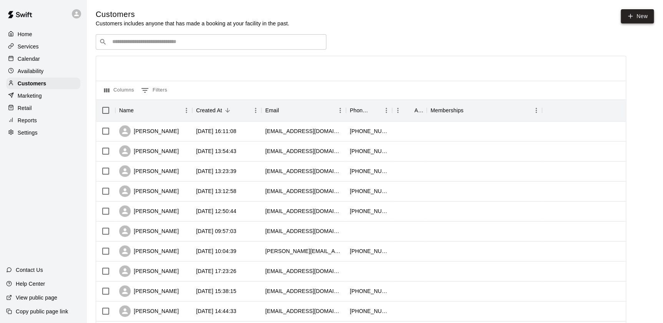
click at [632, 19] on icon at bounding box center [630, 16] width 7 height 7
select select "**"
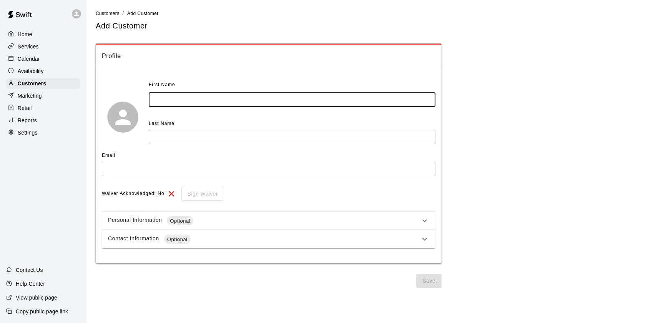
click at [172, 100] on input "text" at bounding box center [292, 100] width 287 height 14
click at [175, 95] on input "text" at bounding box center [292, 100] width 287 height 14
type input "*"
type input "*******"
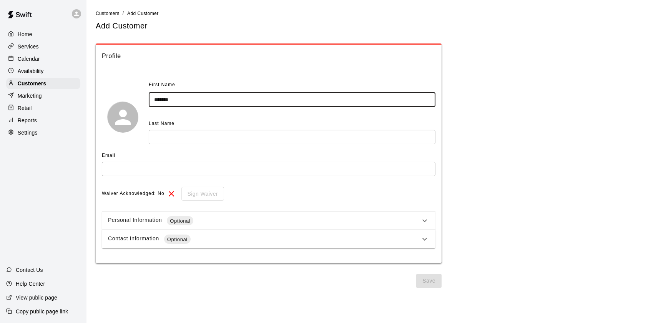
click at [173, 141] on input "text" at bounding box center [292, 137] width 287 height 14
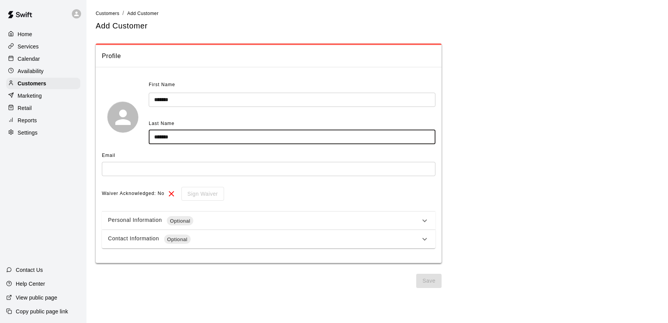
type input "*******"
click at [154, 99] on input "*******" at bounding box center [292, 100] width 287 height 14
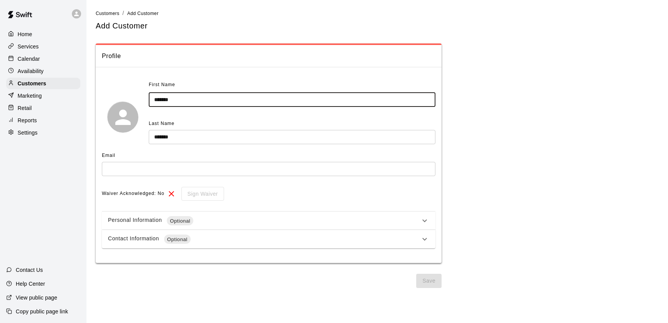
type input "*******"
click at [157, 171] on input "text" at bounding box center [269, 169] width 334 height 14
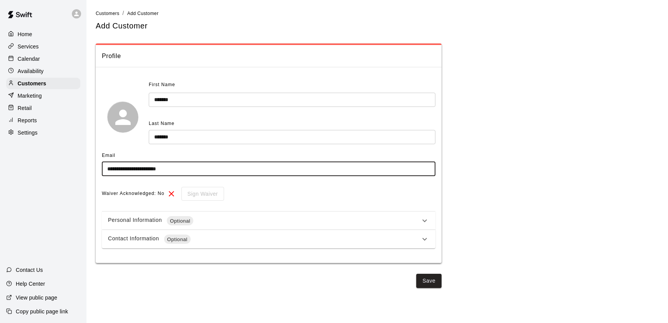
type input "**********"
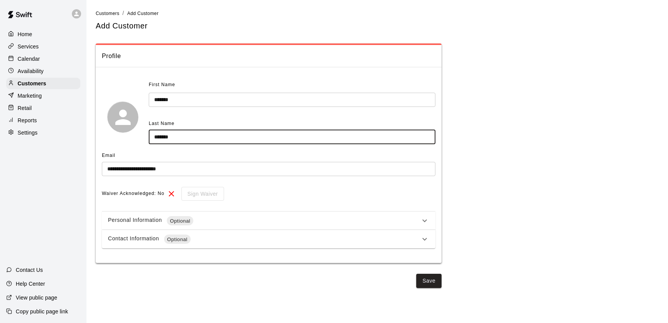
drag, startPoint x: 188, startPoint y: 138, endPoint x: 141, endPoint y: 139, distance: 46.5
click at [141, 139] on div "First Name ******* ​ Last Name ******* ​" at bounding box center [269, 117] width 334 height 76
click at [200, 152] on div "Email" at bounding box center [269, 156] width 334 height 12
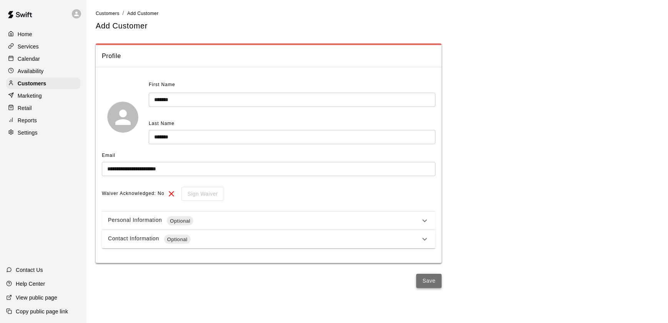
click at [429, 281] on button "Save" at bounding box center [428, 281] width 25 height 14
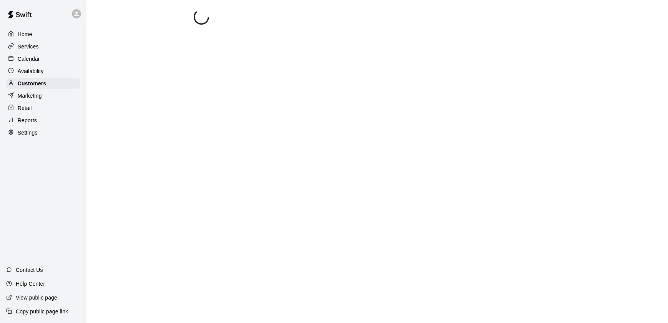
select select "**"
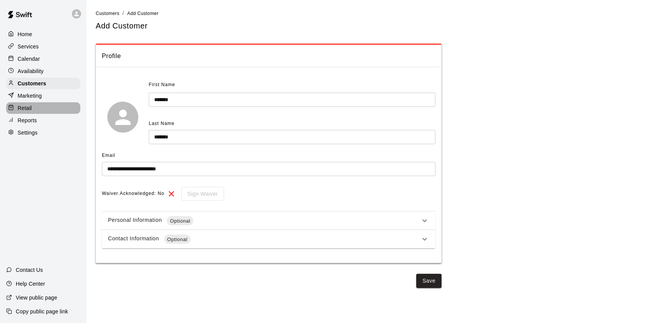
click at [25, 106] on p "Retail" at bounding box center [25, 108] width 14 height 8
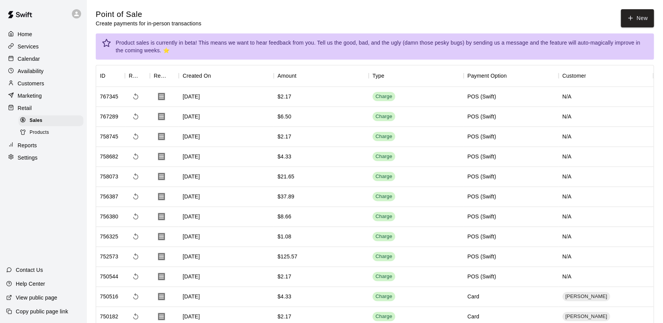
click at [29, 80] on div "Customers" at bounding box center [43, 84] width 74 height 12
click at [39, 83] on p "Customers" at bounding box center [31, 84] width 27 height 8
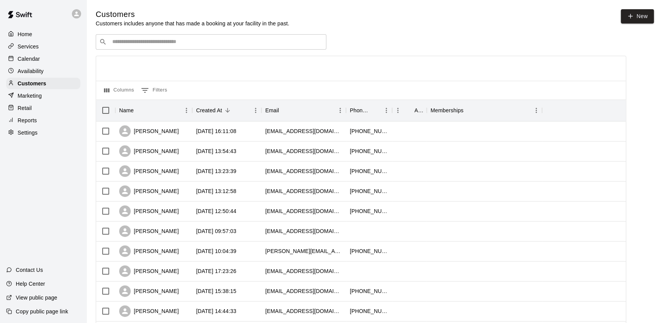
click at [158, 44] on input "Search customers by name or email" at bounding box center [216, 42] width 213 height 8
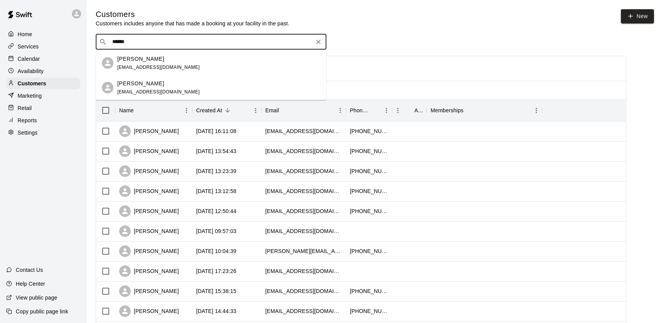
type input "*******"
click at [146, 60] on p "[PERSON_NAME]" at bounding box center [140, 59] width 47 height 8
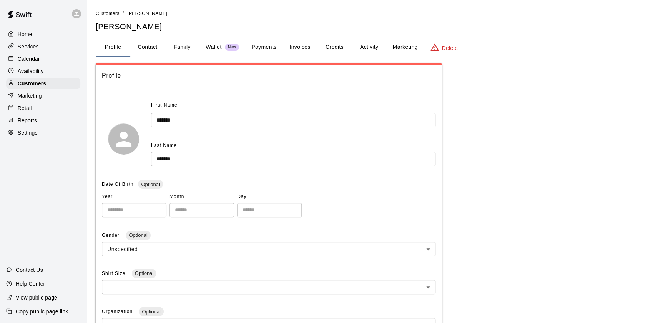
click at [266, 50] on button "Payments" at bounding box center [263, 47] width 37 height 18
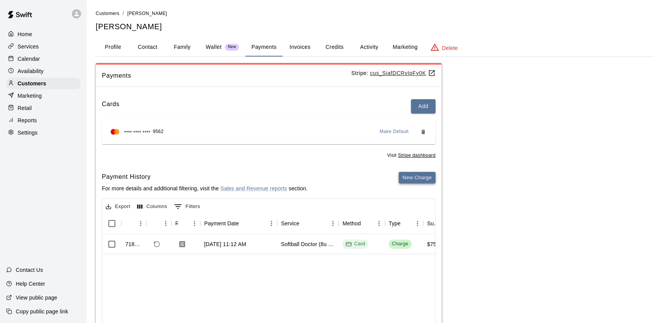
click at [404, 176] on button "New Charge" at bounding box center [417, 178] width 37 height 12
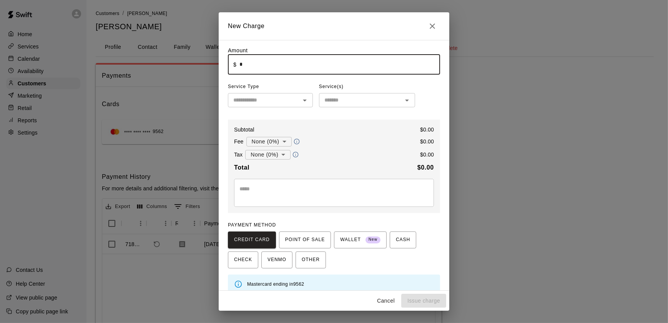
click at [277, 68] on input "*" at bounding box center [339, 64] width 201 height 20
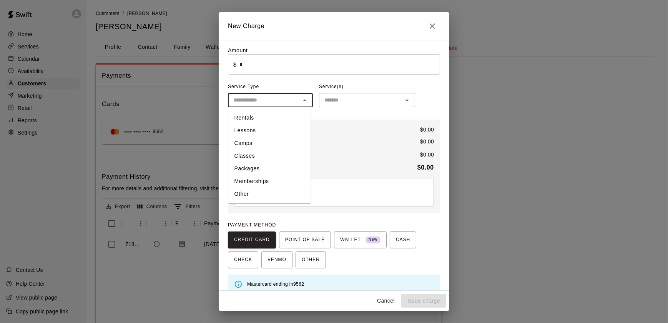
click at [264, 101] on input "text" at bounding box center [264, 100] width 68 height 10
click at [254, 193] on li "Other" at bounding box center [269, 194] width 83 height 13
type input "*****"
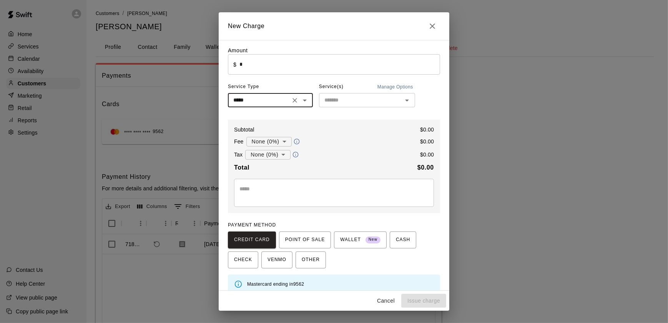
click at [349, 106] on div "​" at bounding box center [367, 100] width 96 height 14
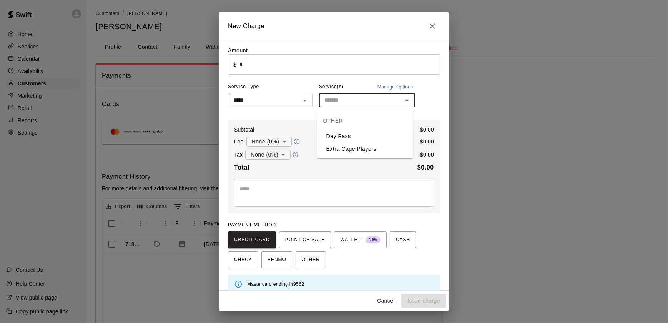
click at [350, 137] on li "Day Pass" at bounding box center [365, 136] width 96 height 13
type input "********"
click at [255, 67] on input "*" at bounding box center [339, 64] width 201 height 20
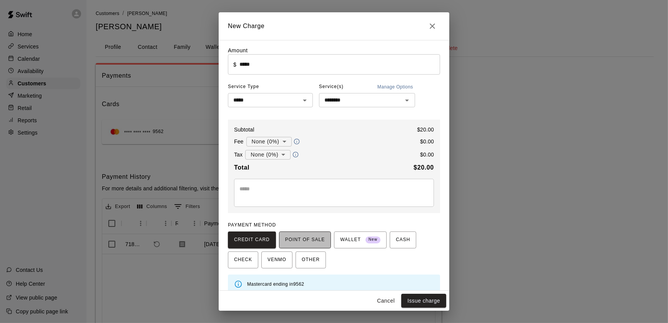
click at [313, 241] on span "POINT OF SALE" at bounding box center [305, 240] width 40 height 12
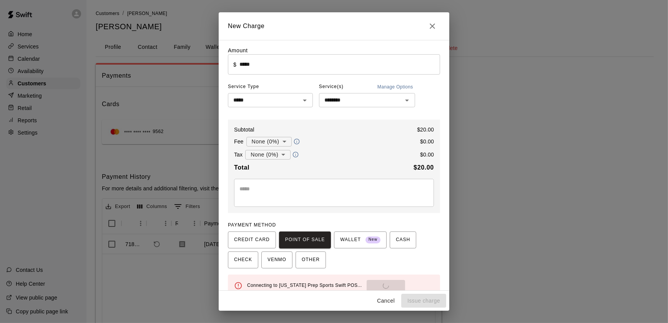
scroll to position [13, 0]
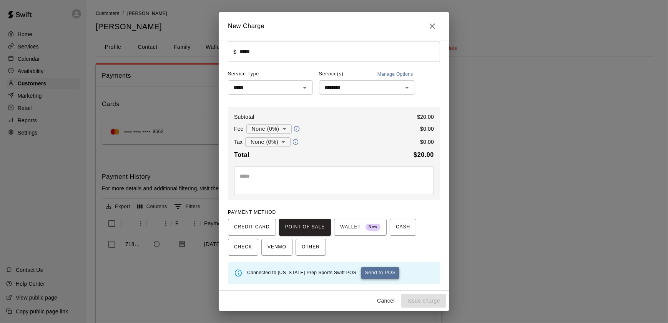
click at [365, 270] on button "Send to POS" at bounding box center [380, 273] width 38 height 12
type input "*"
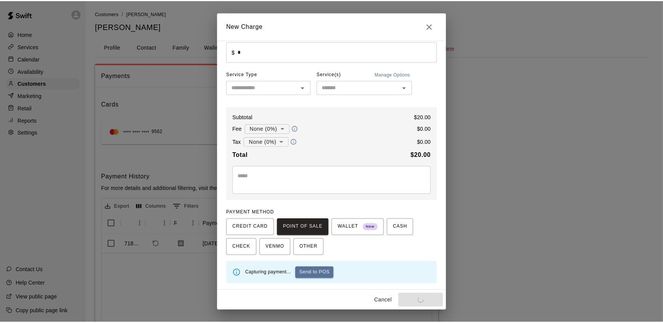
scroll to position [10, 0]
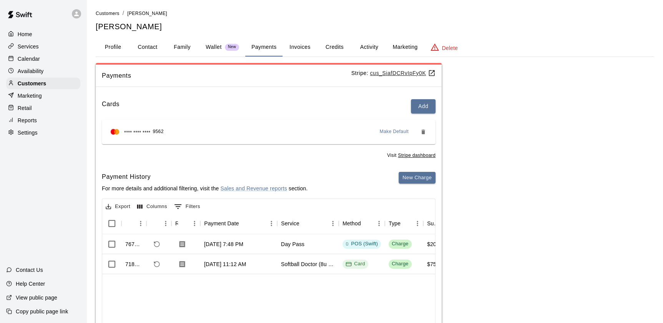
click at [113, 51] on button "Profile" at bounding box center [113, 47] width 35 height 18
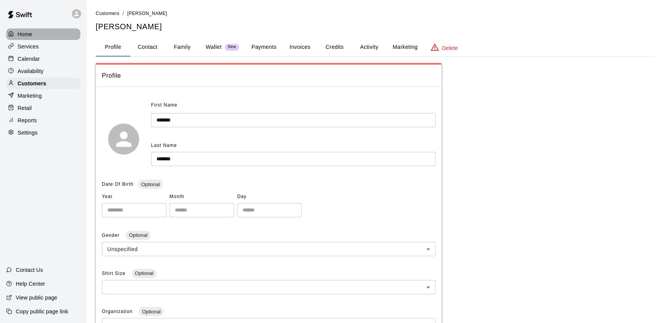
click at [44, 32] on div "Home" at bounding box center [43, 34] width 74 height 12
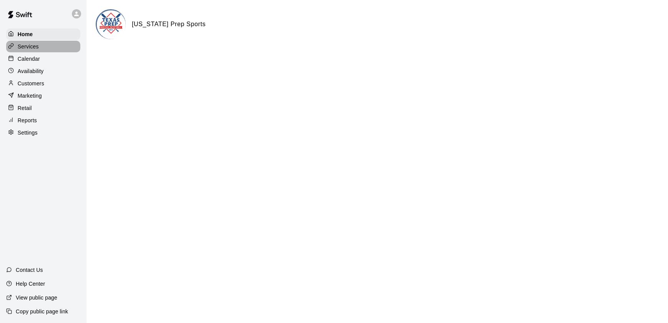
click at [30, 45] on p "Services" at bounding box center [28, 47] width 21 height 8
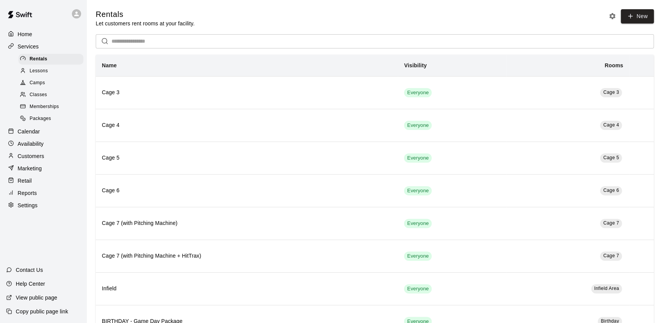
click at [34, 76] on div "Lessons" at bounding box center [50, 71] width 65 height 11
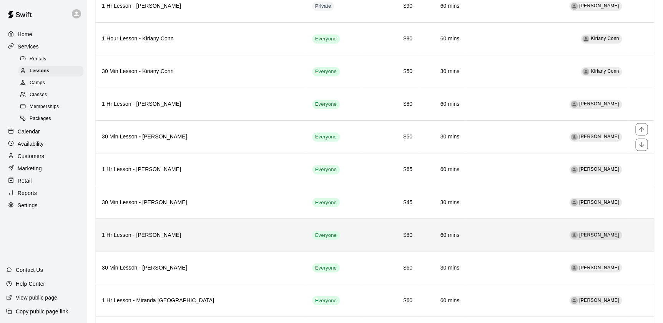
scroll to position [588, 0]
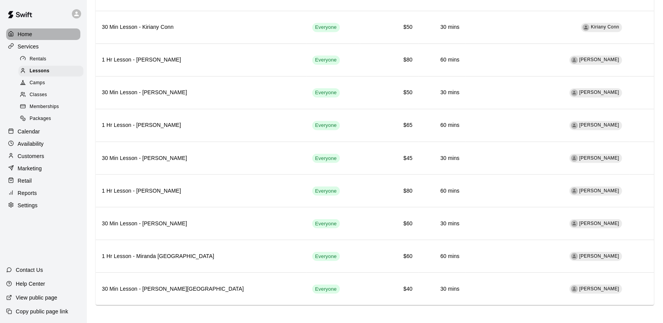
click at [50, 33] on div "Home" at bounding box center [43, 34] width 74 height 12
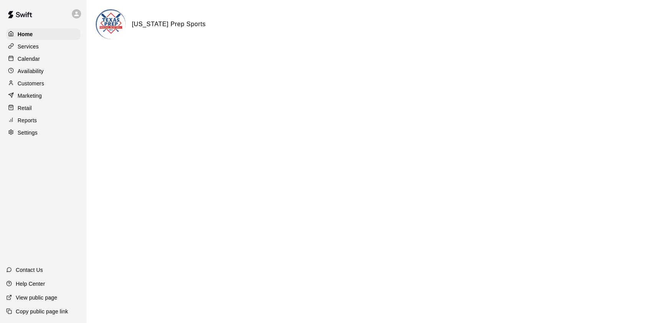
click at [27, 108] on p "Retail" at bounding box center [25, 108] width 14 height 8
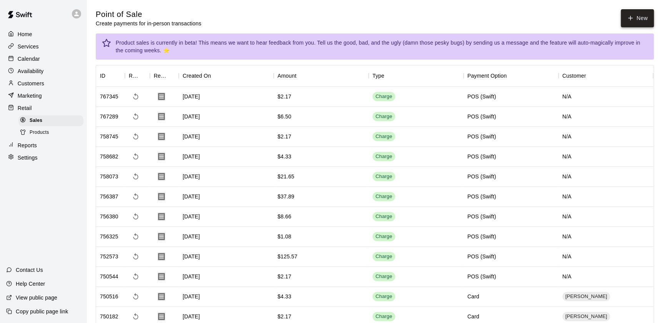
click at [637, 15] on button "New" at bounding box center [637, 18] width 33 height 18
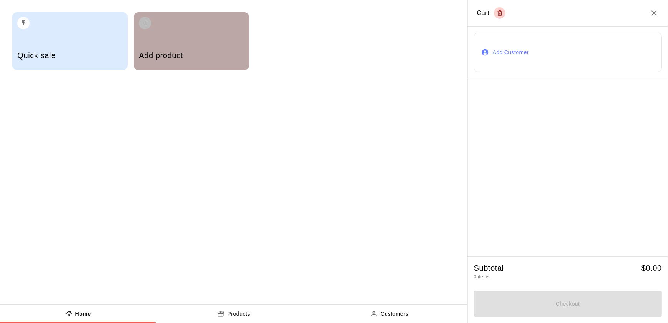
click at [199, 43] on div "Add product" at bounding box center [191, 56] width 105 height 27
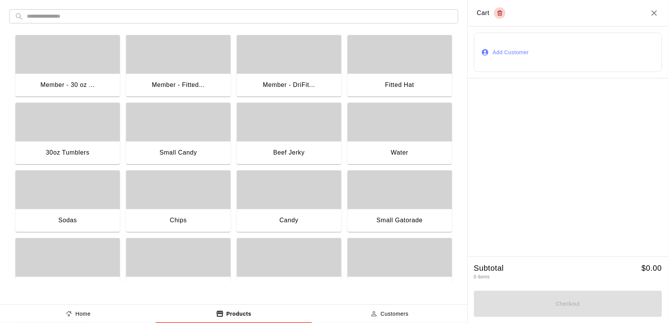
scroll to position [92, 0]
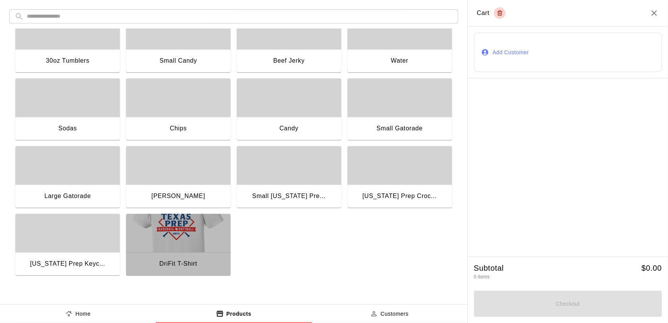
click at [177, 256] on div "DriFit T-Shirt" at bounding box center [178, 264] width 105 height 25
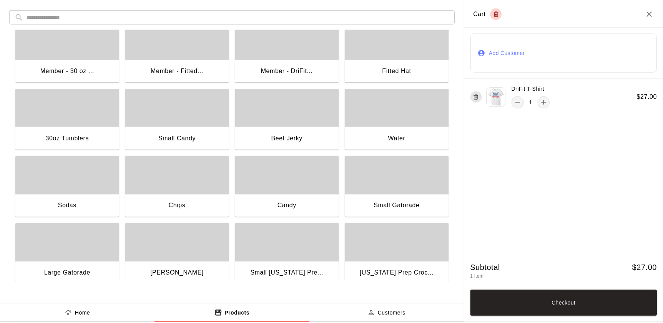
scroll to position [0, 0]
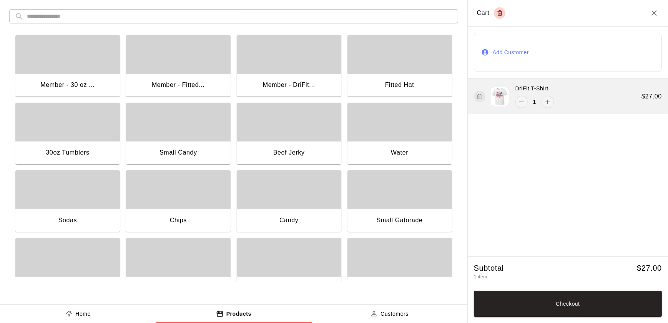
click at [553, 99] on div "DriFit T-Shirt 1 $ 27.00" at bounding box center [568, 96] width 200 height 36
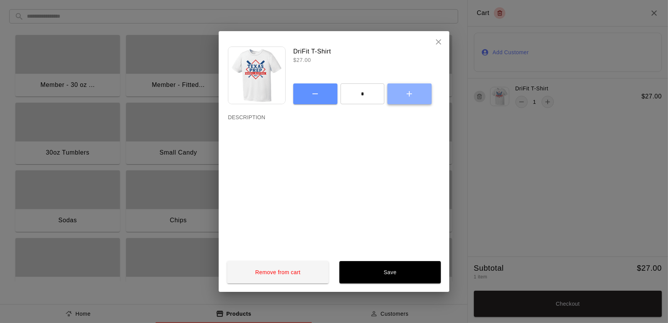
click at [411, 89] on icon "button" at bounding box center [409, 93] width 9 height 9
type input "*"
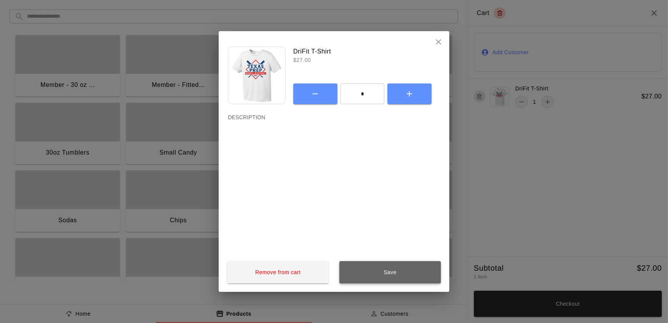
click at [417, 267] on button "Save" at bounding box center [389, 272] width 101 height 23
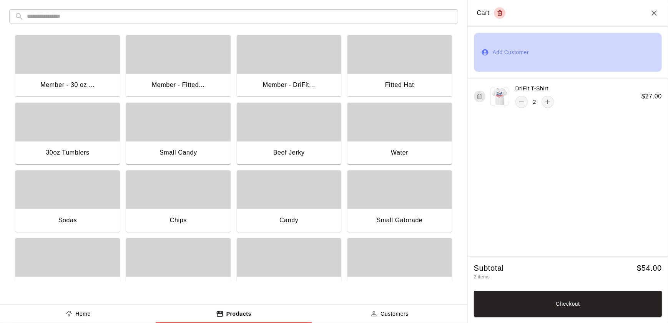
click at [498, 66] on button "Add Customer" at bounding box center [568, 52] width 188 height 39
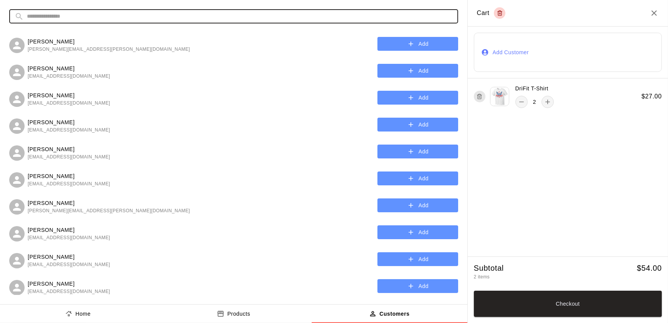
click at [46, 15] on input "text" at bounding box center [240, 16] width 426 height 14
type input "*"
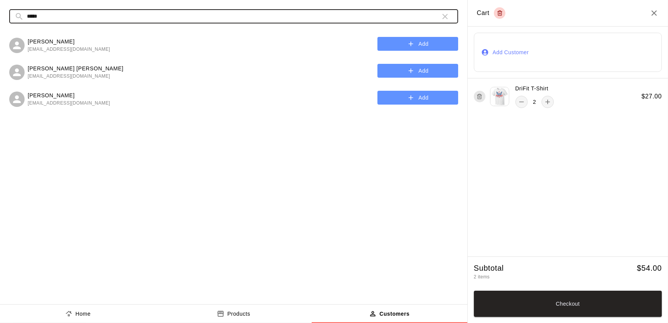
type input "*****"
click at [397, 42] on button "Add" at bounding box center [417, 44] width 81 height 14
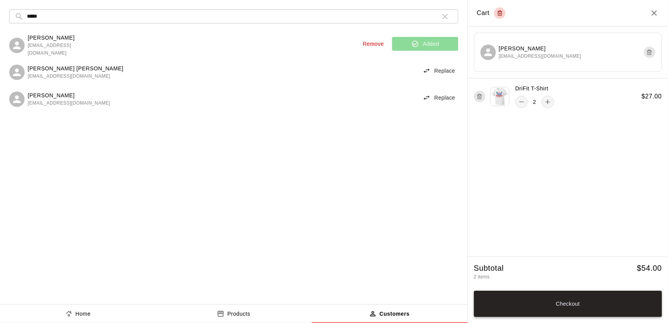
click at [568, 307] on button "Checkout" at bounding box center [568, 304] width 188 height 26
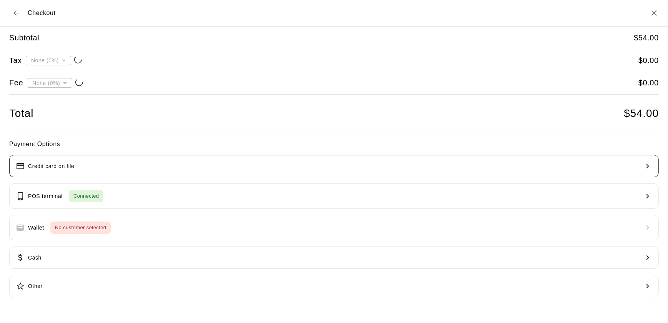
type input "**********"
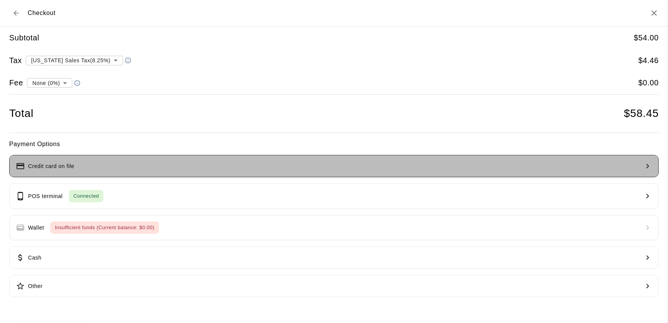
click at [113, 171] on button "Credit card on file" at bounding box center [334, 166] width 650 height 22
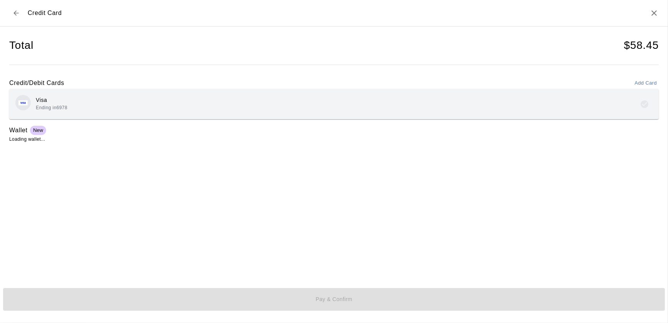
click at [96, 108] on div "Visa Ending in 6978" at bounding box center [333, 104] width 637 height 18
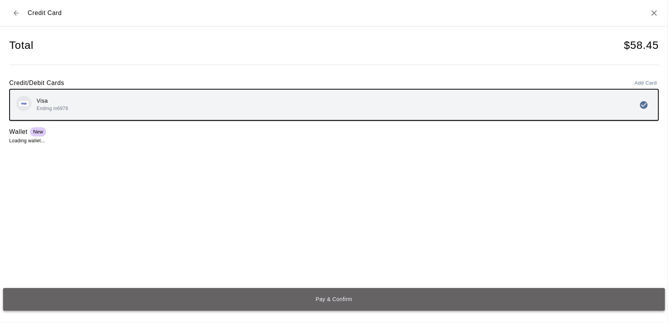
click at [230, 308] on button "Pay & Confirm" at bounding box center [334, 299] width 662 height 23
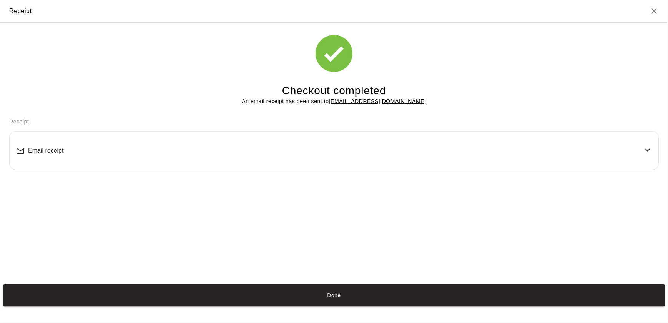
click at [347, 292] on button "Done" at bounding box center [334, 295] width 662 height 23
click at [375, 293] on button "Done" at bounding box center [334, 295] width 662 height 23
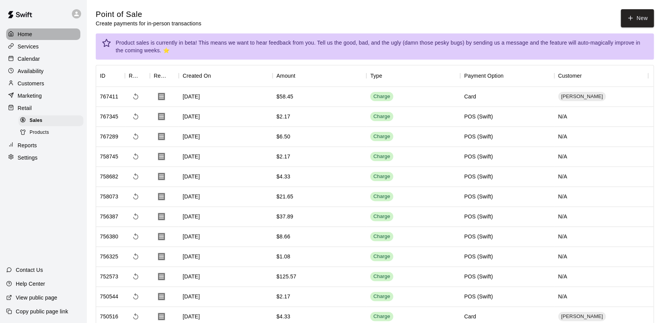
click at [33, 32] on div "Home" at bounding box center [43, 34] width 74 height 12
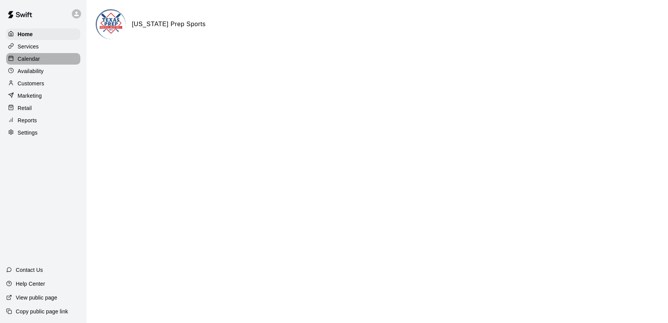
click at [43, 62] on div "Calendar" at bounding box center [43, 59] width 74 height 12
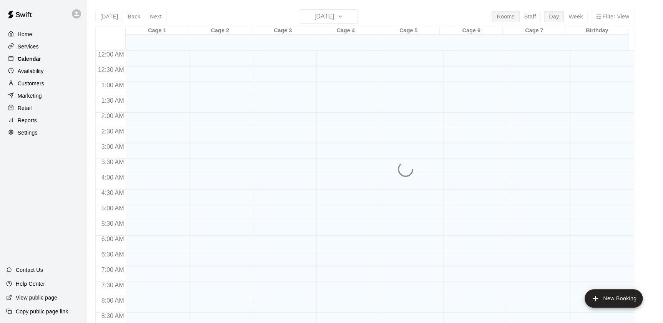
scroll to position [434, 0]
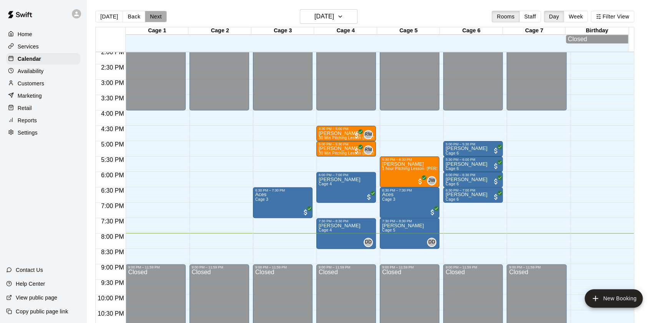
click at [163, 20] on button "Next" at bounding box center [156, 17] width 22 height 12
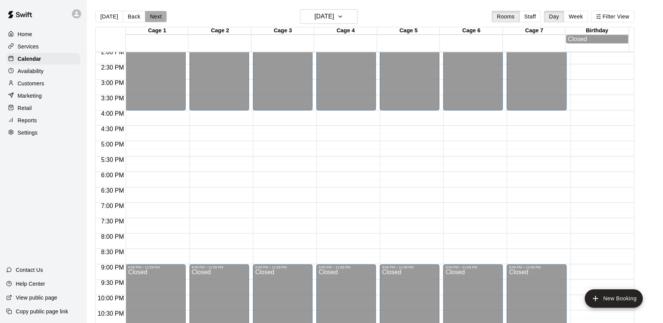
click at [159, 21] on button "Next" at bounding box center [156, 17] width 22 height 12
click at [156, 18] on button "Next" at bounding box center [156, 17] width 22 height 12
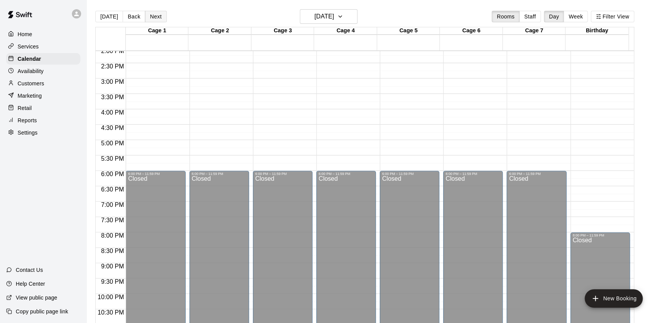
click at [158, 20] on button "Next" at bounding box center [156, 17] width 22 height 12
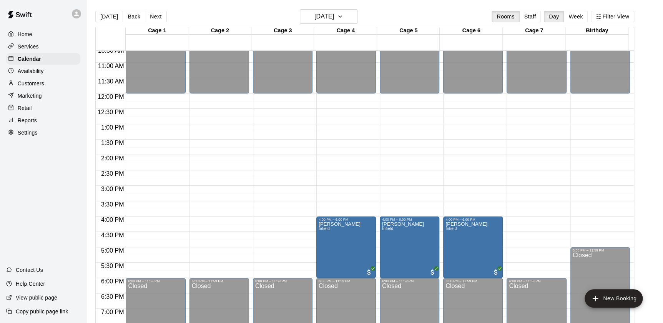
scroll to position [318, 0]
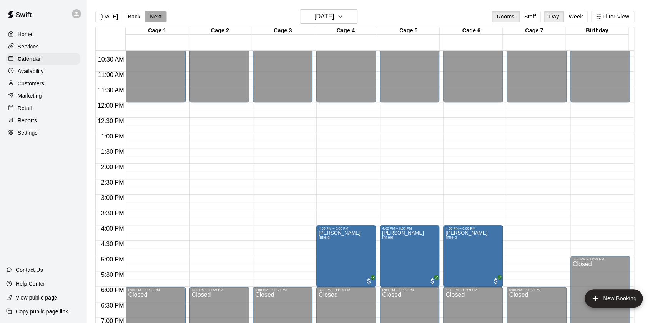
click at [154, 20] on button "Next" at bounding box center [156, 17] width 22 height 12
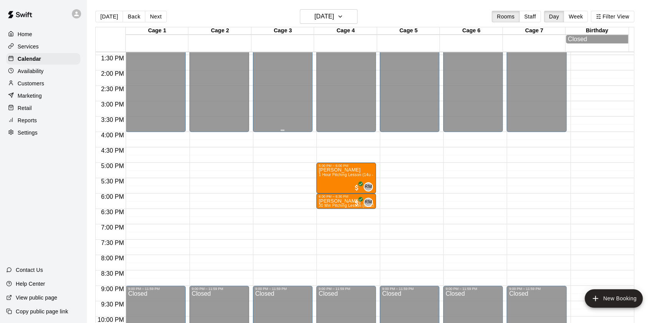
scroll to position [430, 0]
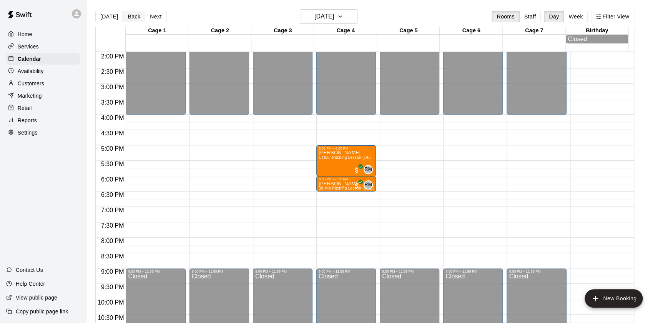
click at [123, 17] on button "Back" at bounding box center [134, 17] width 23 height 12
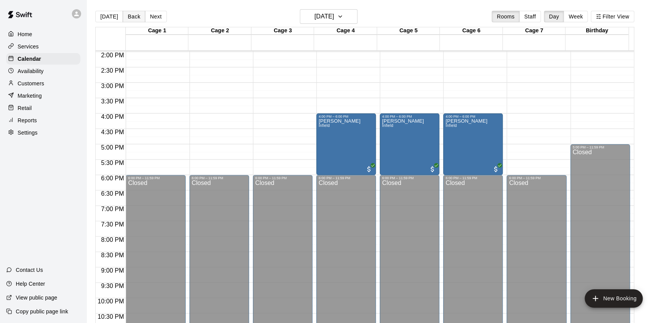
click at [123, 17] on button "Back" at bounding box center [134, 17] width 23 height 12
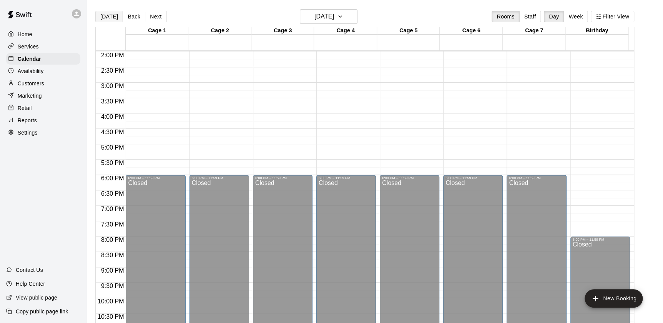
click at [98, 12] on button "[DATE]" at bounding box center [109, 17] width 28 height 12
